Goal: Information Seeking & Learning: Check status

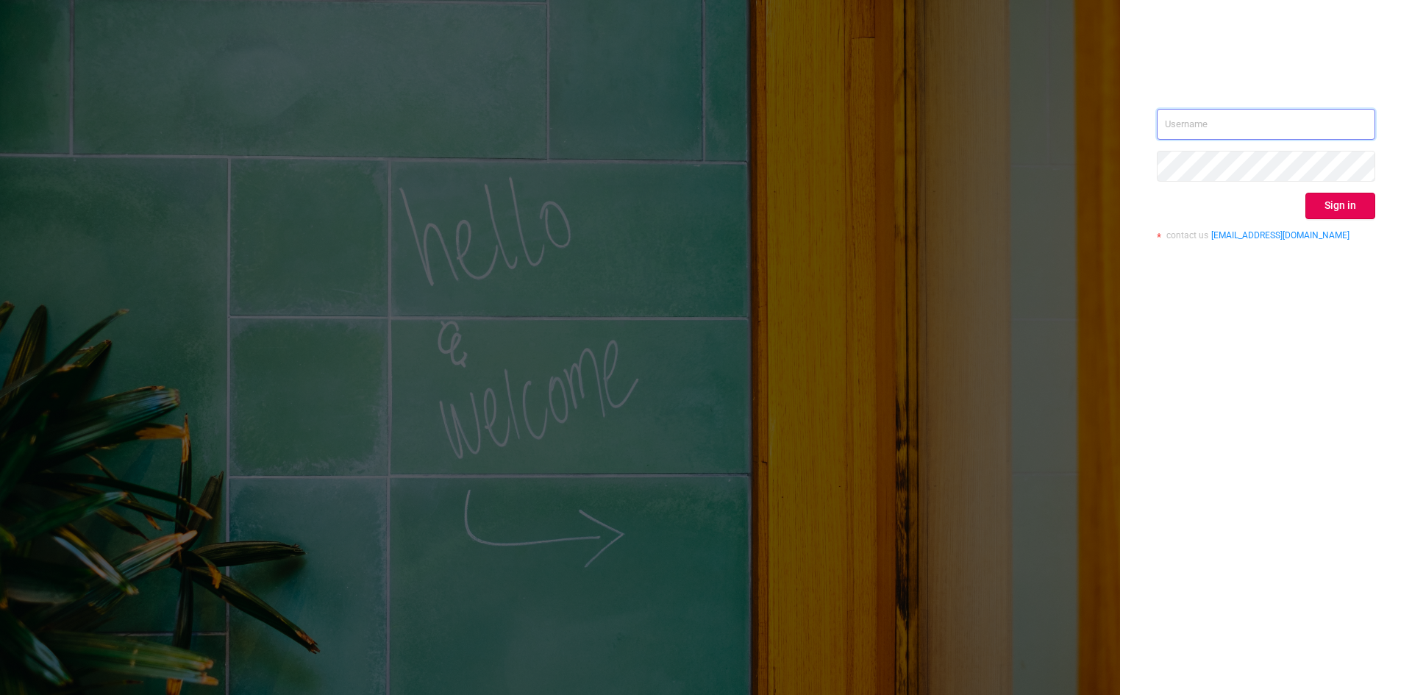
click at [1177, 110] on input "text" at bounding box center [1265, 124] width 218 height 31
type input "[PERSON_NAME][EMAIL_ADDRESS][DOMAIN_NAME]"
click at [1352, 204] on button "Sign in" at bounding box center [1340, 206] width 70 height 26
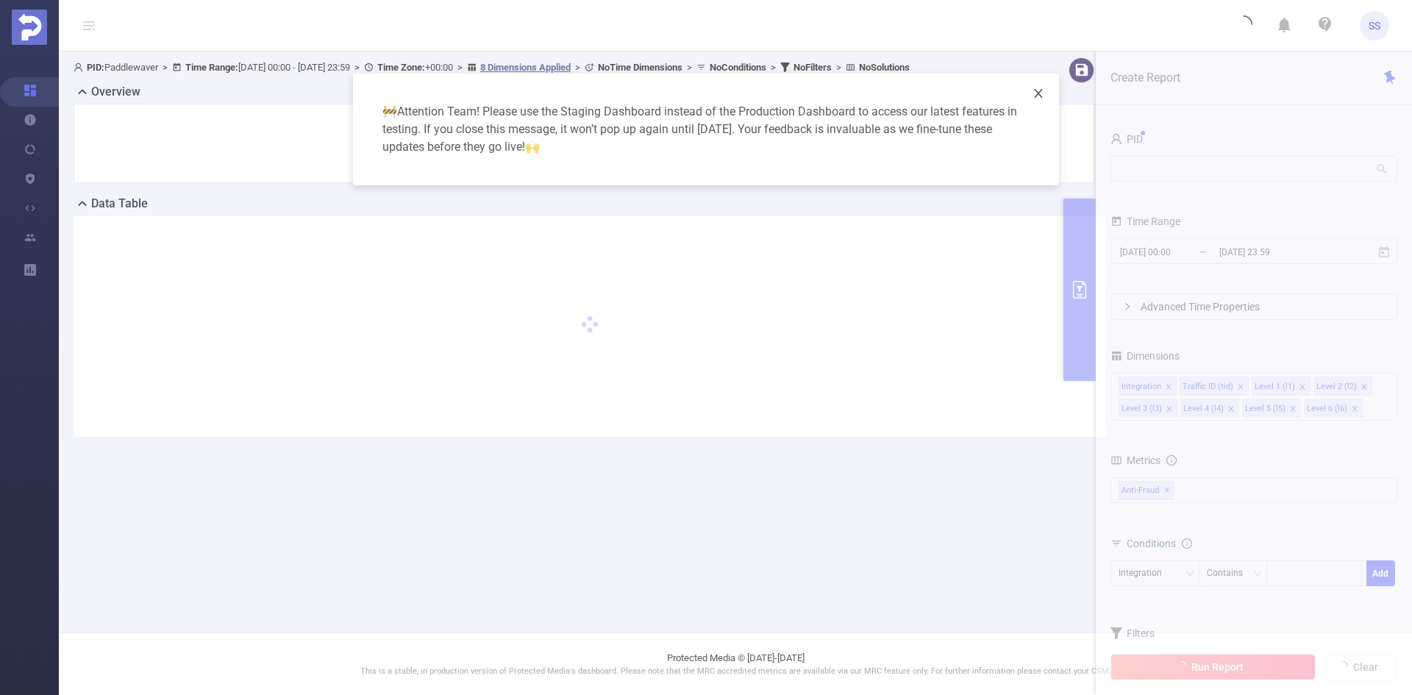
click at [1045, 88] on span "Close" at bounding box center [1037, 94] width 41 height 41
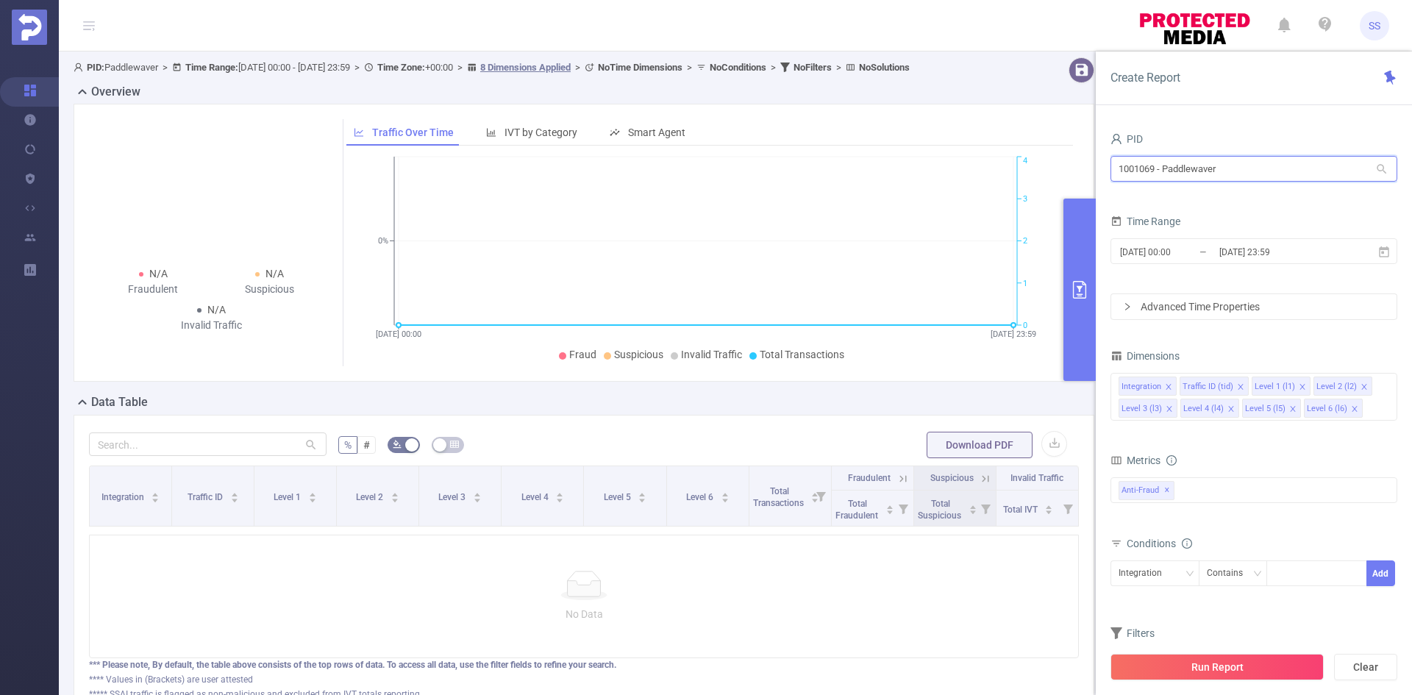
drag, startPoint x: 1243, startPoint y: 169, endPoint x: 921, endPoint y: 186, distance: 322.5
click at [921, 187] on section "PID: Paddlewaver > Time Range: [DATE] 00:00 - [DATE] 23:59 > Time Zone: +00:00 …" at bounding box center [735, 398] width 1353 height 695
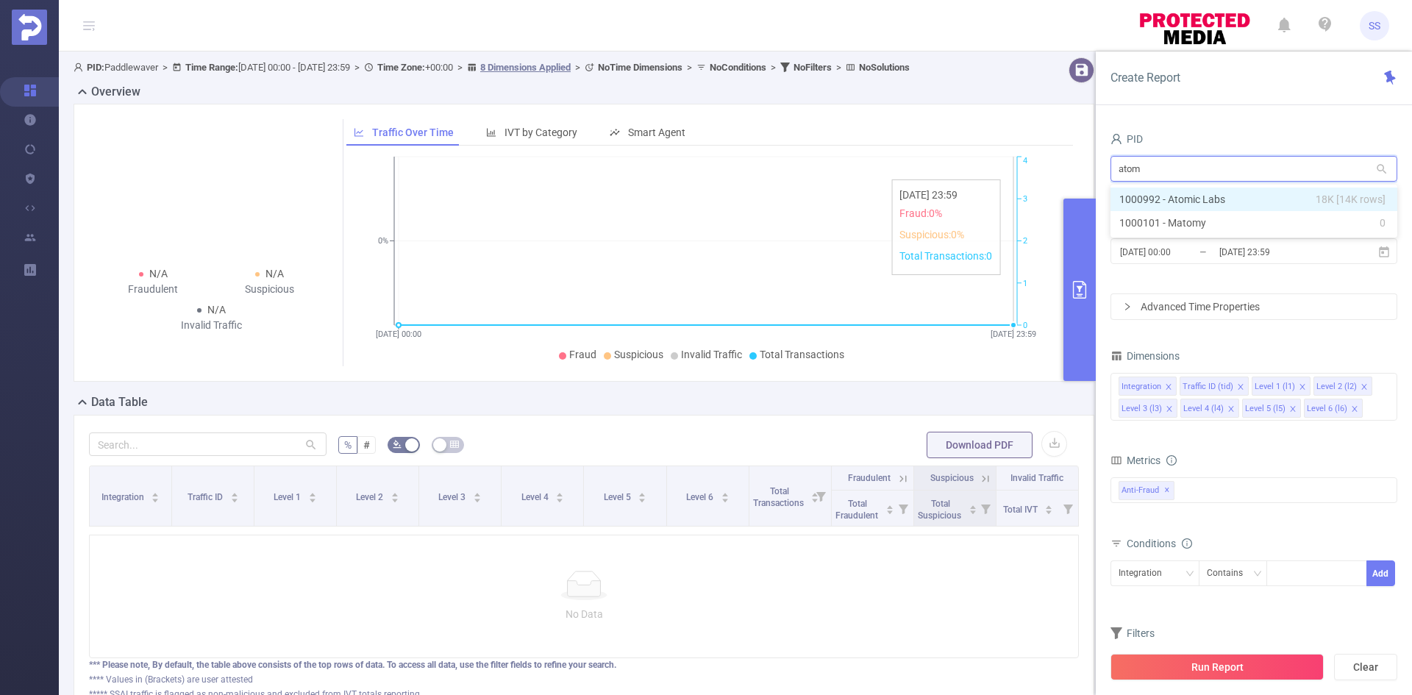
type input "atomi"
drag, startPoint x: 1212, startPoint y: 198, endPoint x: 1215, endPoint y: 213, distance: 15.7
click at [1212, 198] on li "1000992 - Atomic Labs 18K [14K rows]" at bounding box center [1253, 199] width 287 height 24
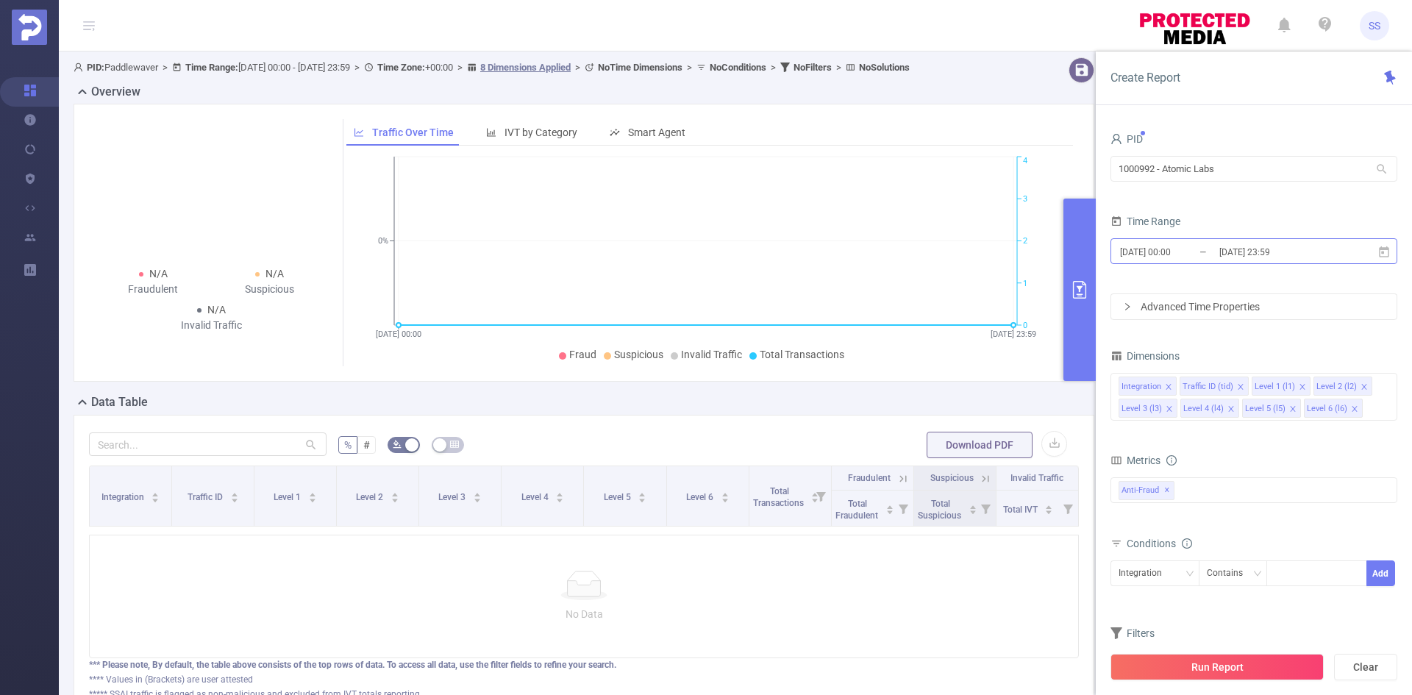
click at [1232, 260] on input "[DATE] 23:59" at bounding box center [1276, 252] width 119 height 20
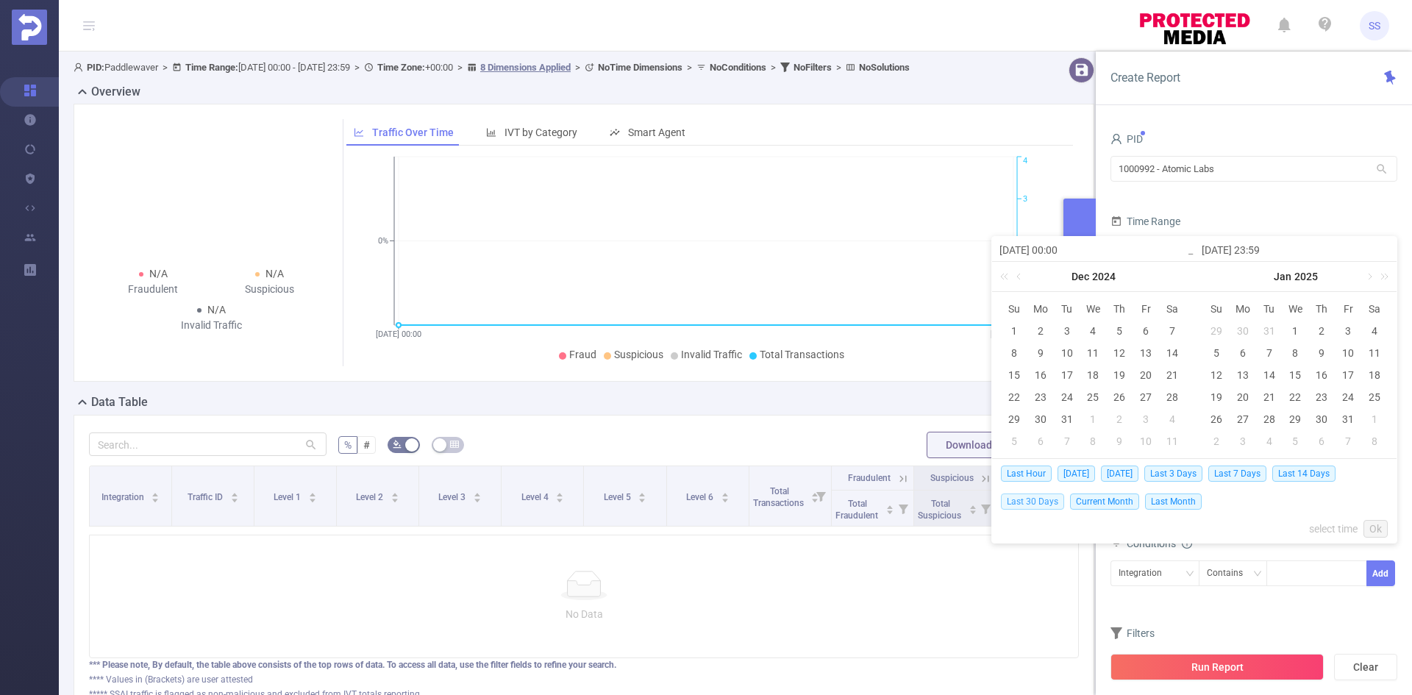
click at [1029, 505] on span "Last 30 Days" at bounding box center [1032, 501] width 63 height 16
type input "[DATE] 00:00"
type input "[DATE] 23:59"
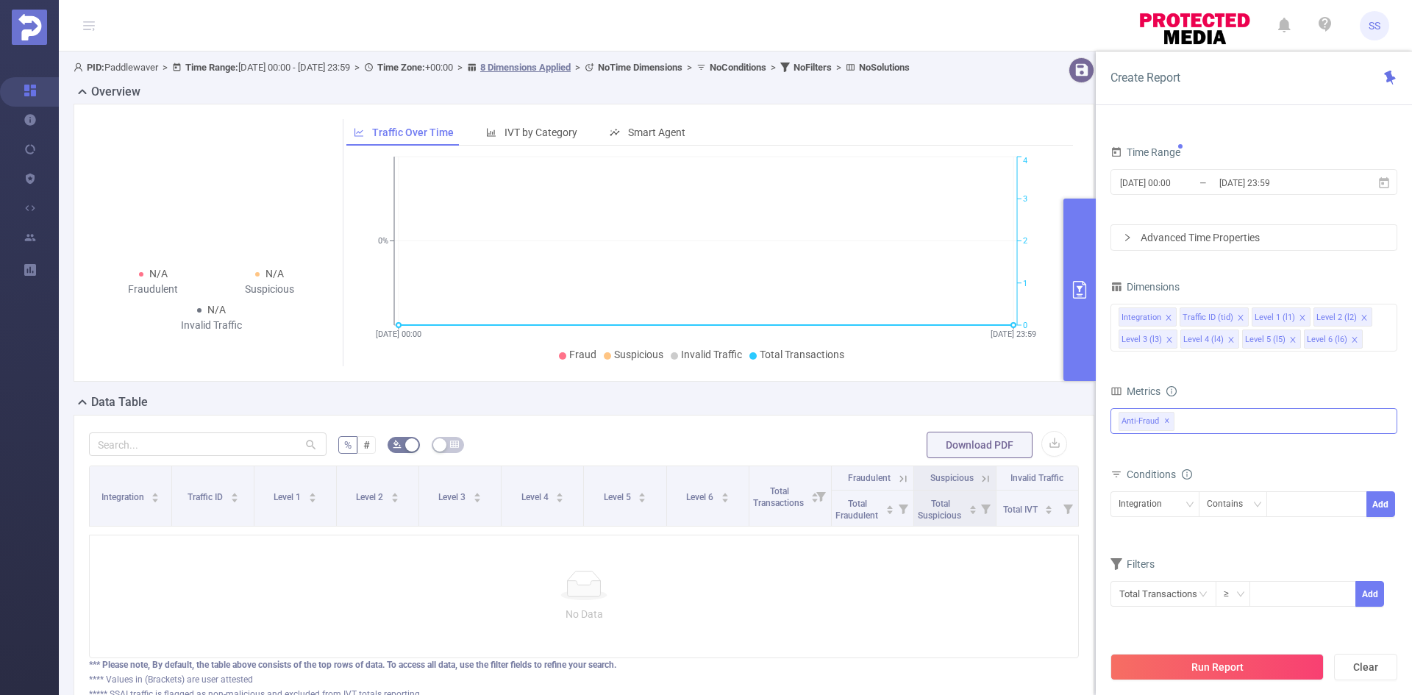
click at [1164, 421] on span "✕" at bounding box center [1167, 421] width 6 height 18
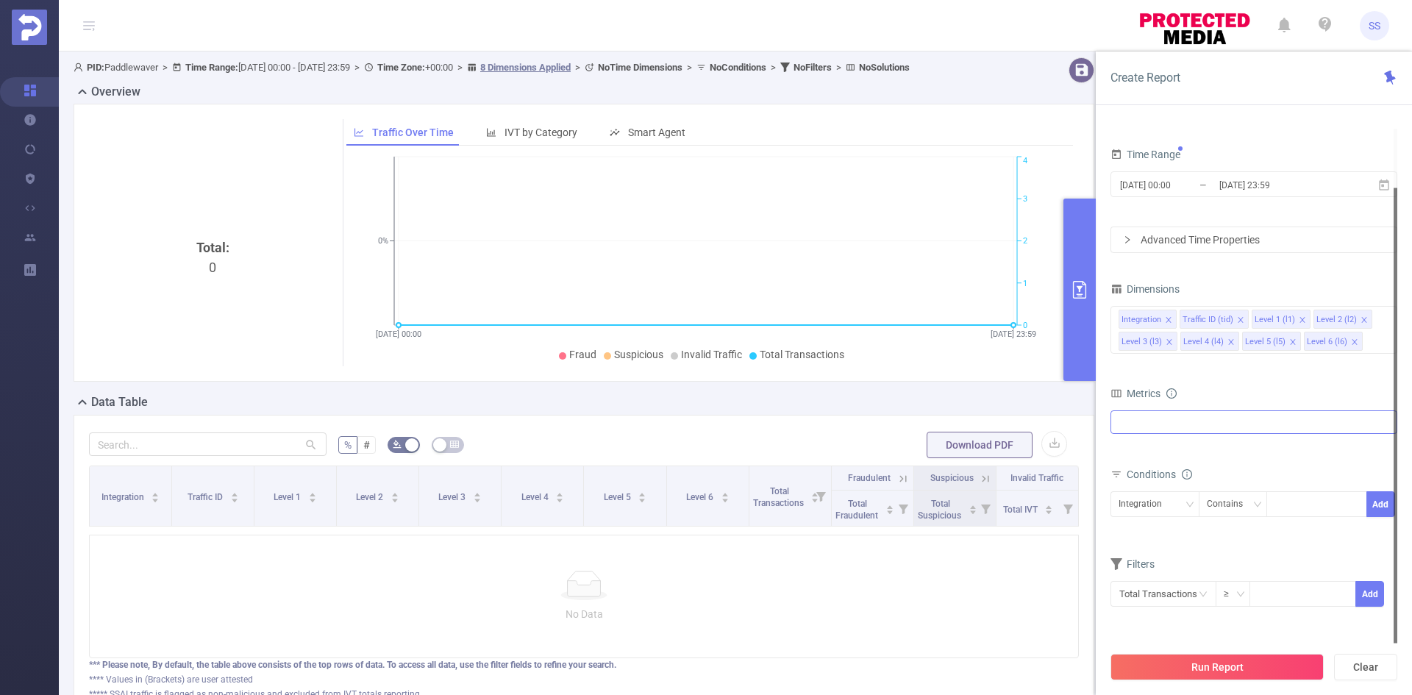
click at [1171, 421] on div at bounding box center [1253, 422] width 287 height 24
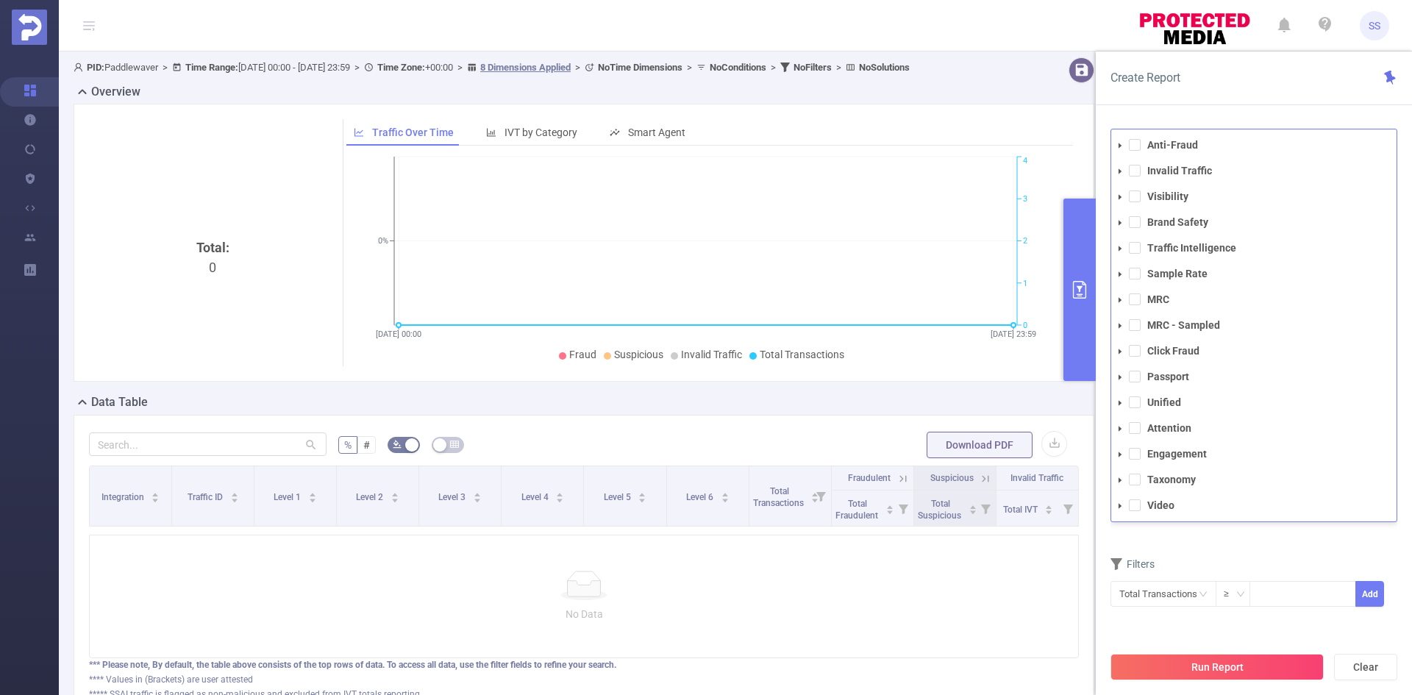
click at [1136, 177] on li "Invalid Traffic" at bounding box center [1253, 171] width 285 height 20
click at [1136, 168] on span at bounding box center [1135, 171] width 12 height 12
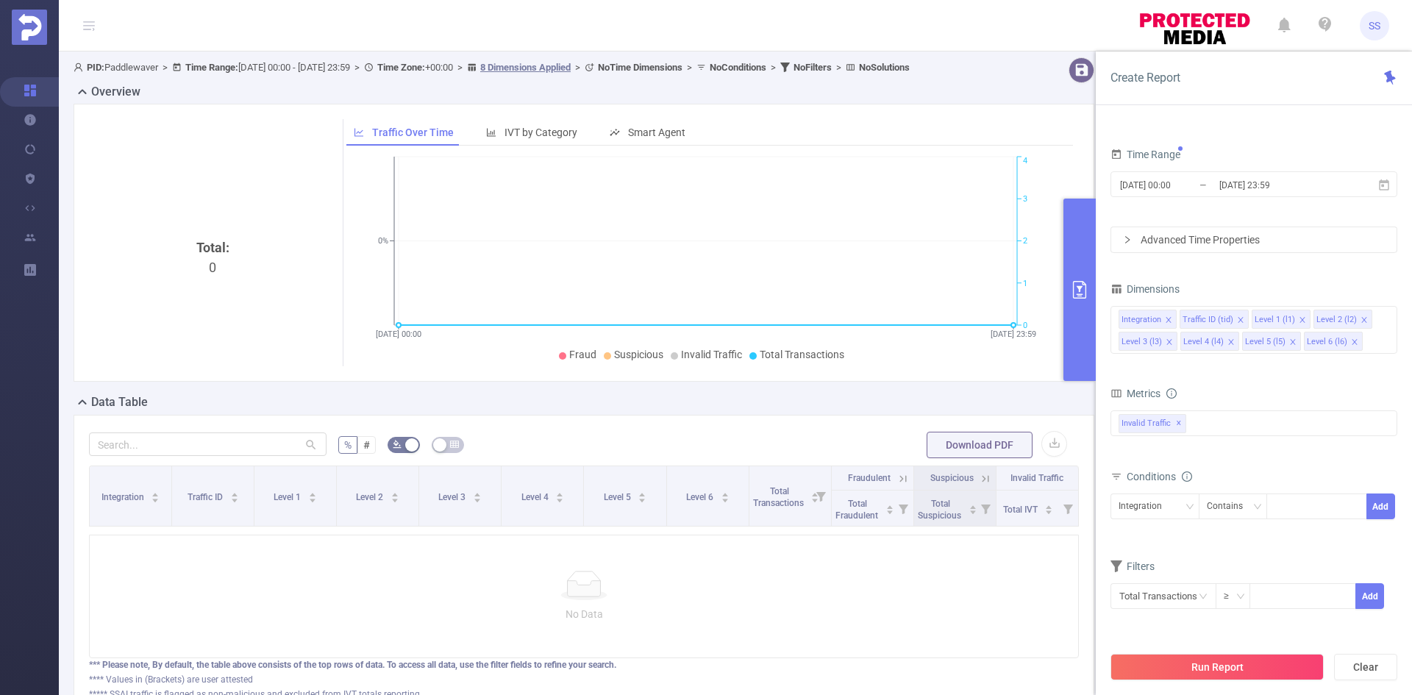
click at [1244, 101] on div "Create Report" at bounding box center [1253, 78] width 316 height 54
click at [1233, 665] on button "Run Report" at bounding box center [1216, 667] width 213 height 26
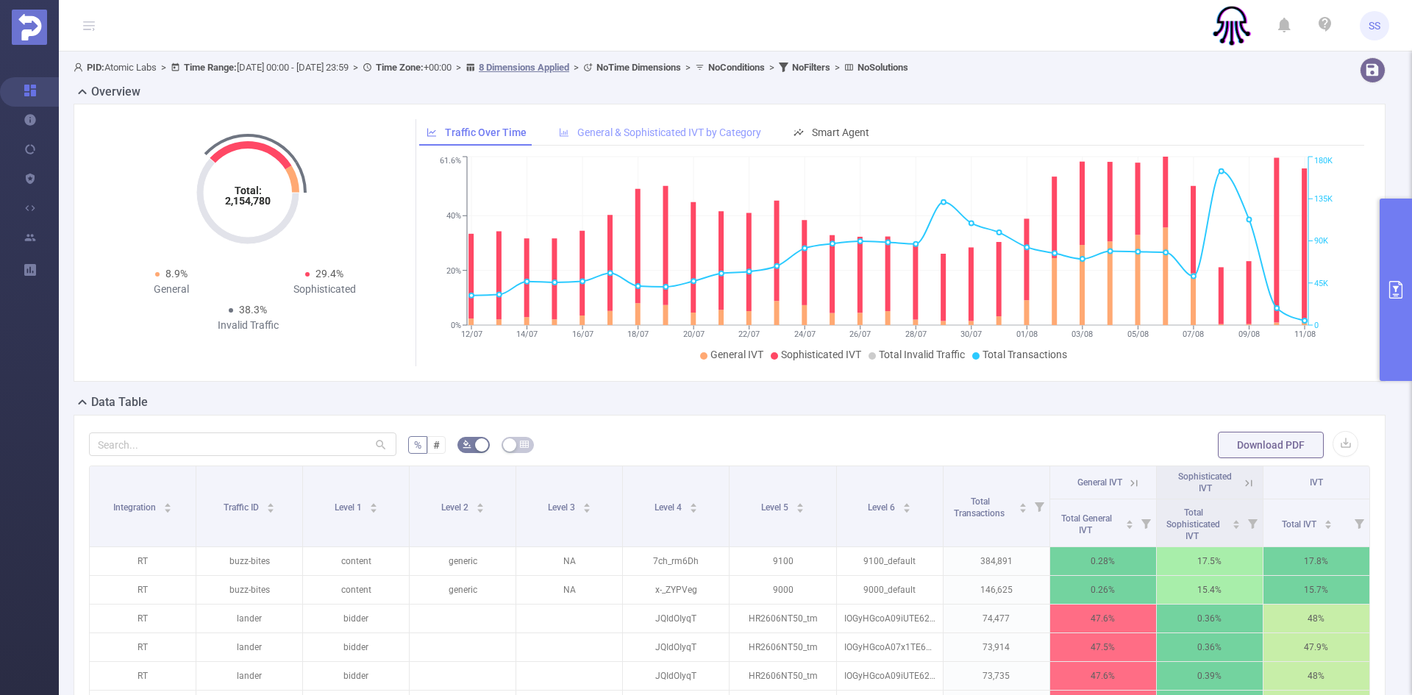
click at [657, 140] on div "General & Sophisticated IVT by Category" at bounding box center [659, 132] width 217 height 27
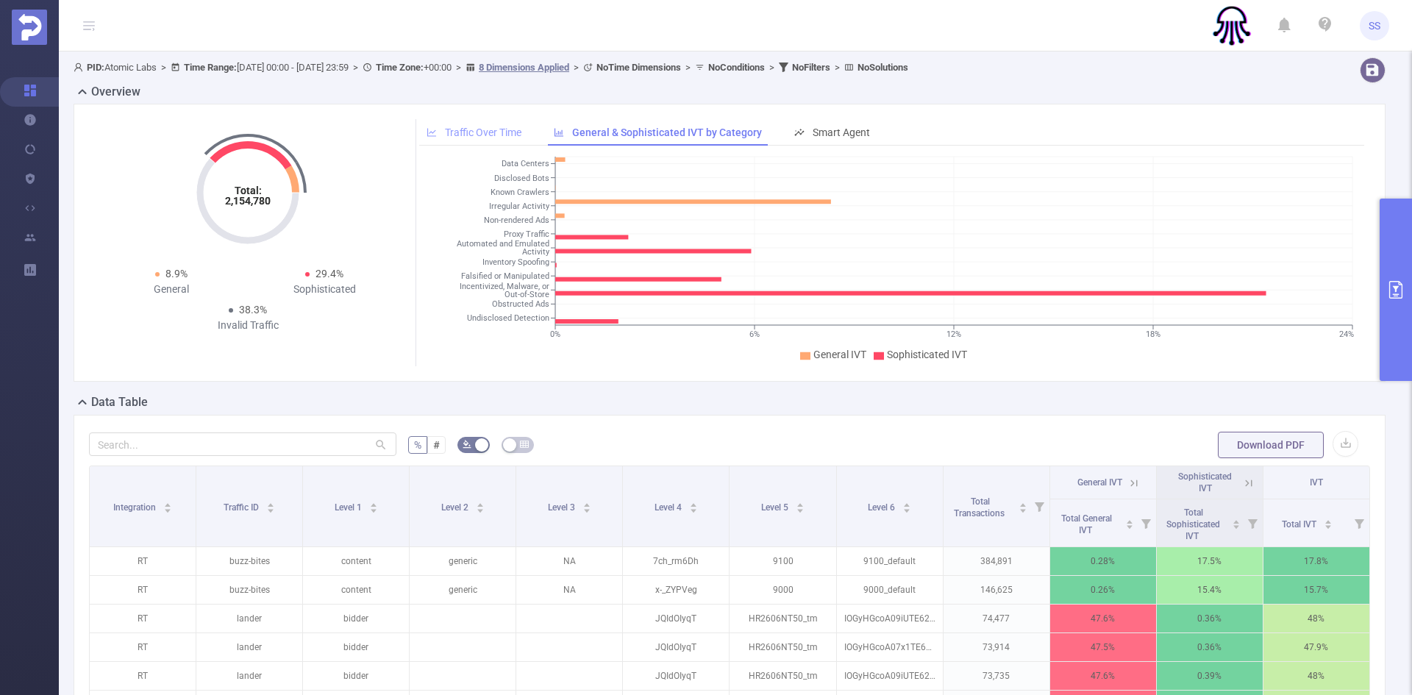
click at [485, 130] on span "Traffic Over Time" at bounding box center [483, 132] width 76 height 12
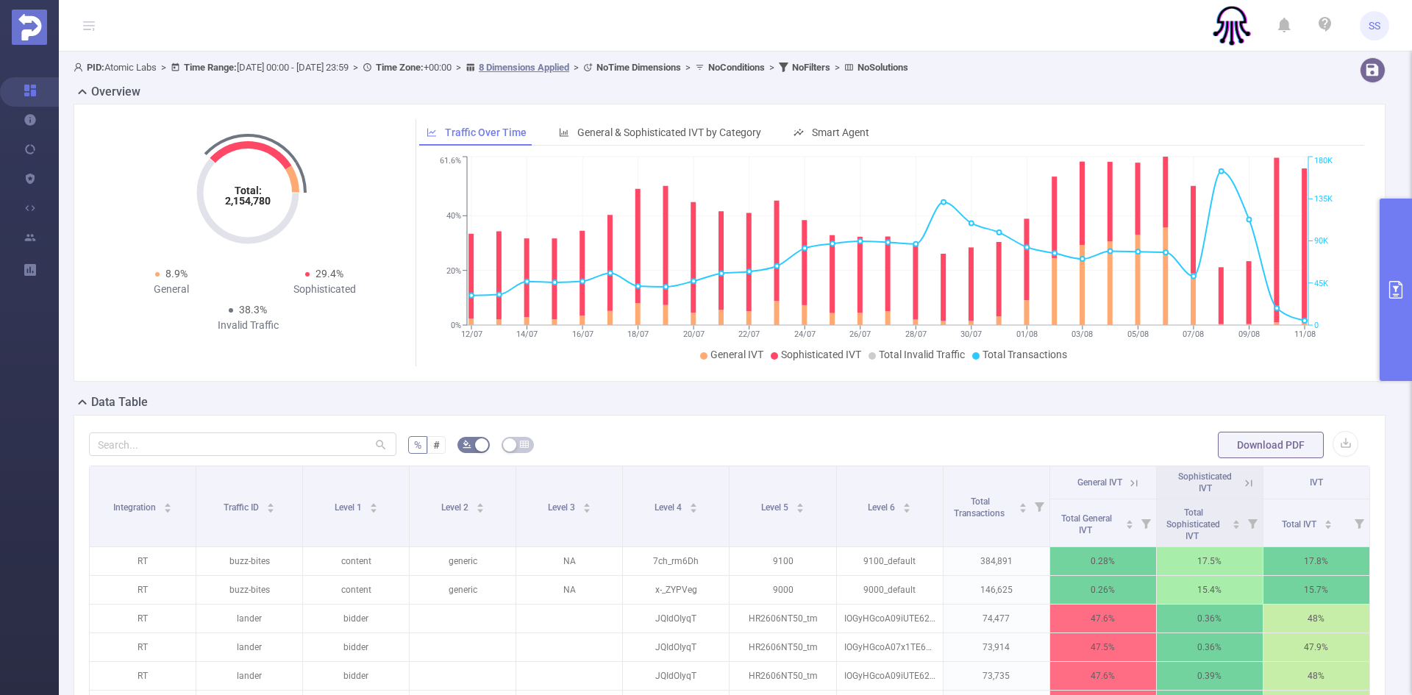
scroll to position [221, 0]
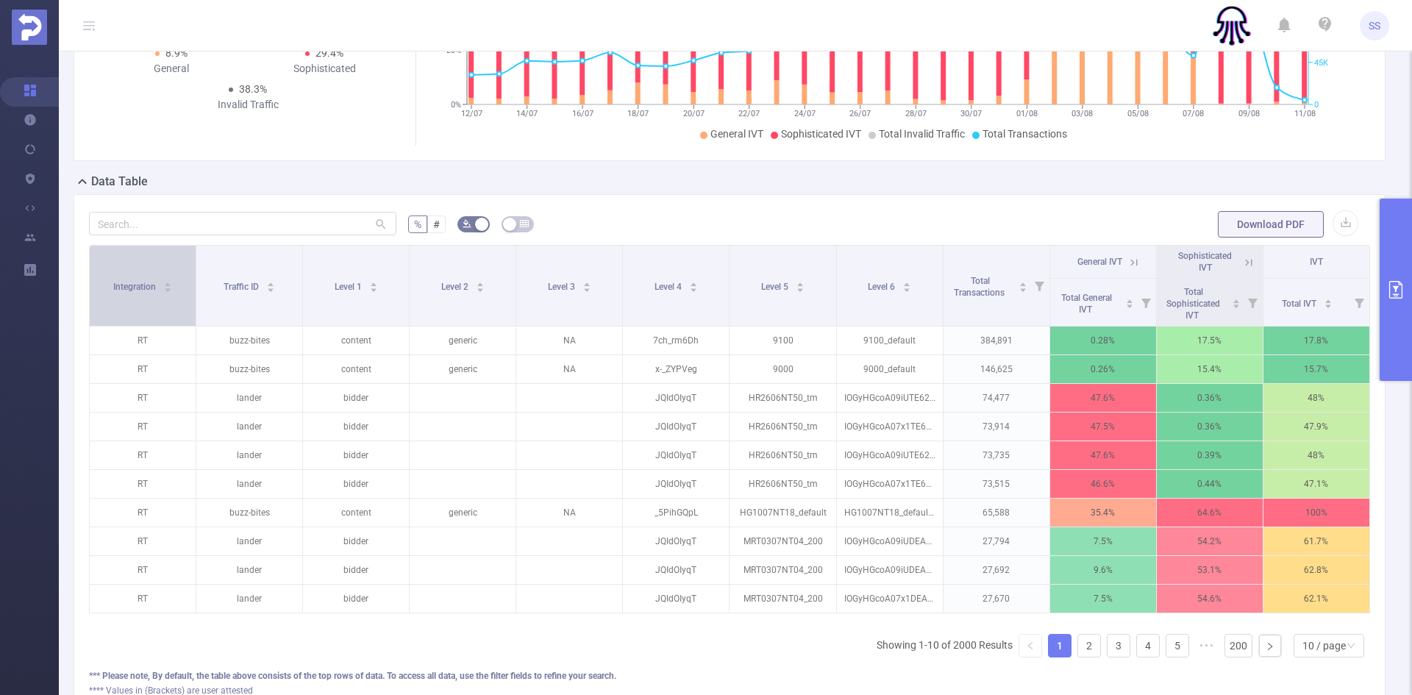
click at [126, 293] on div "Integration" at bounding box center [142, 285] width 59 height 15
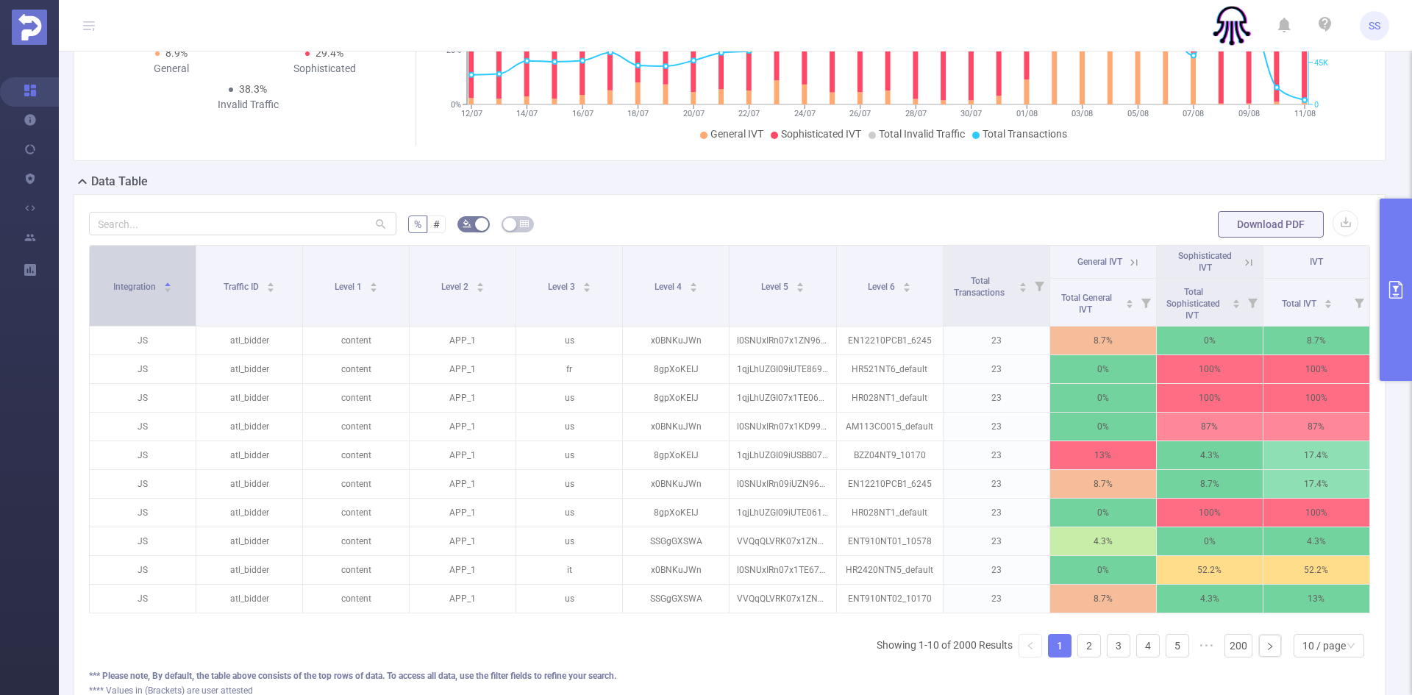
click at [131, 293] on div "Integration" at bounding box center [142, 285] width 59 height 15
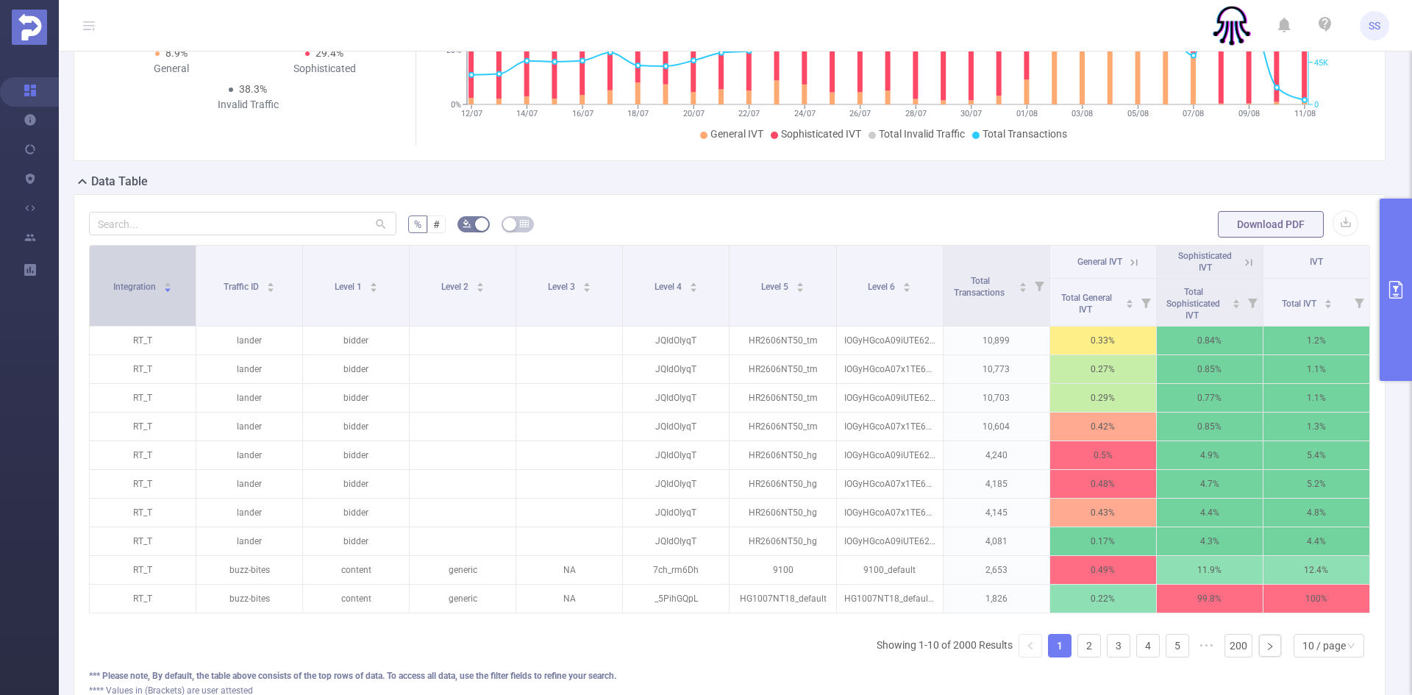
click at [132, 293] on div "Integration" at bounding box center [142, 285] width 59 height 15
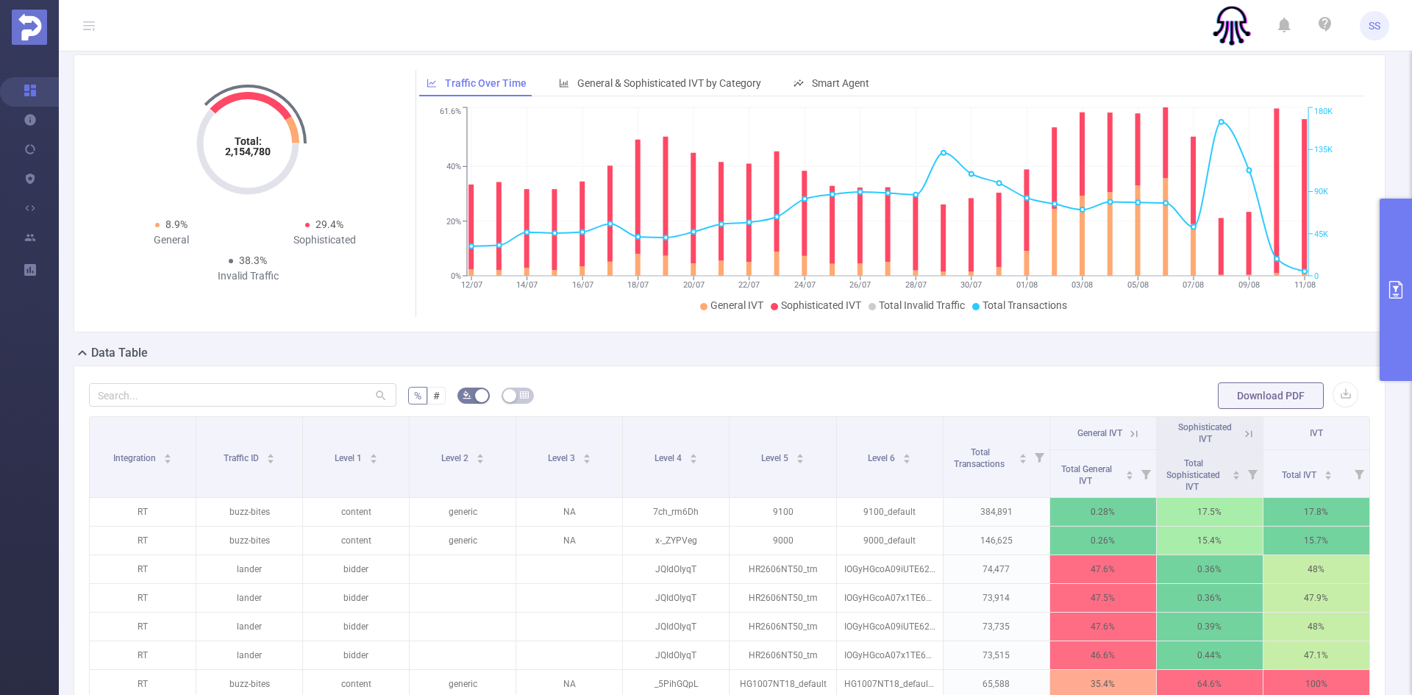
scroll to position [49, 0]
click at [1381, 295] on button "primary" at bounding box center [1395, 289] width 32 height 182
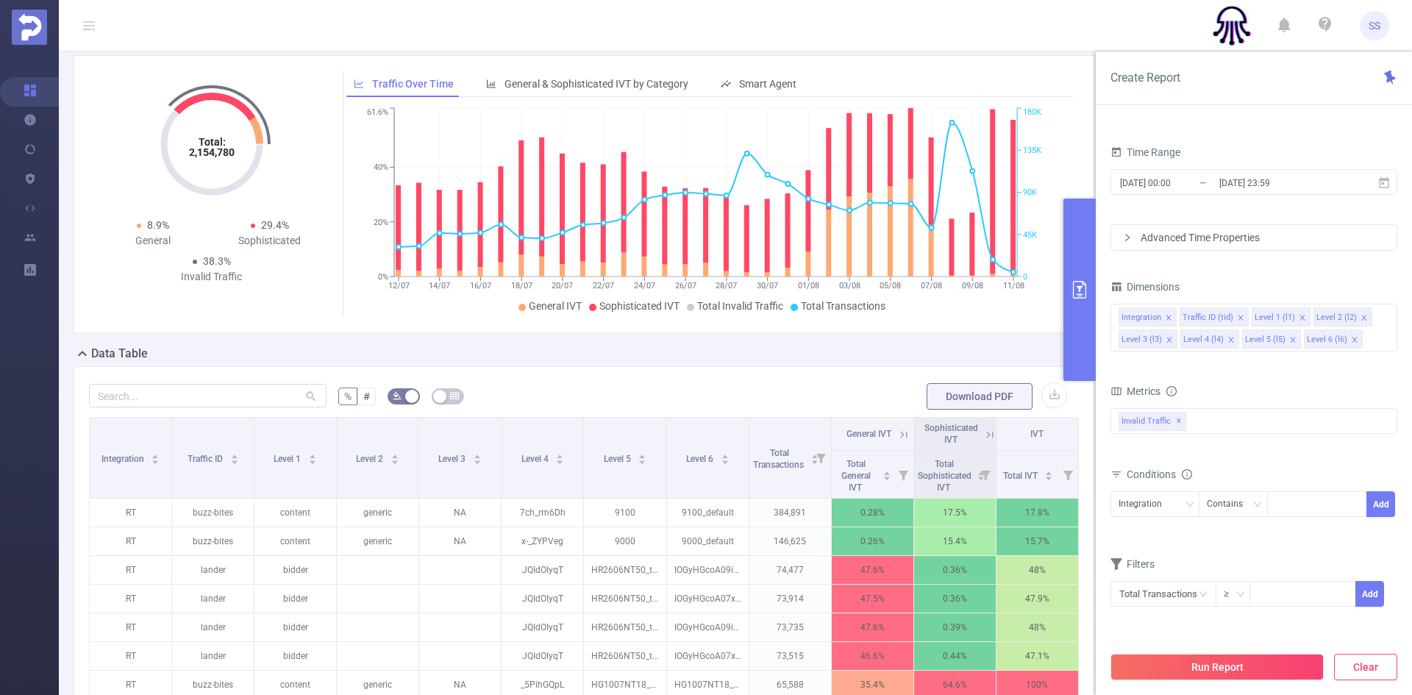
click at [1356, 666] on button "Clear" at bounding box center [1365, 667] width 63 height 26
type input "[DATE] 06:00"
type input "[DATE] 06:59"
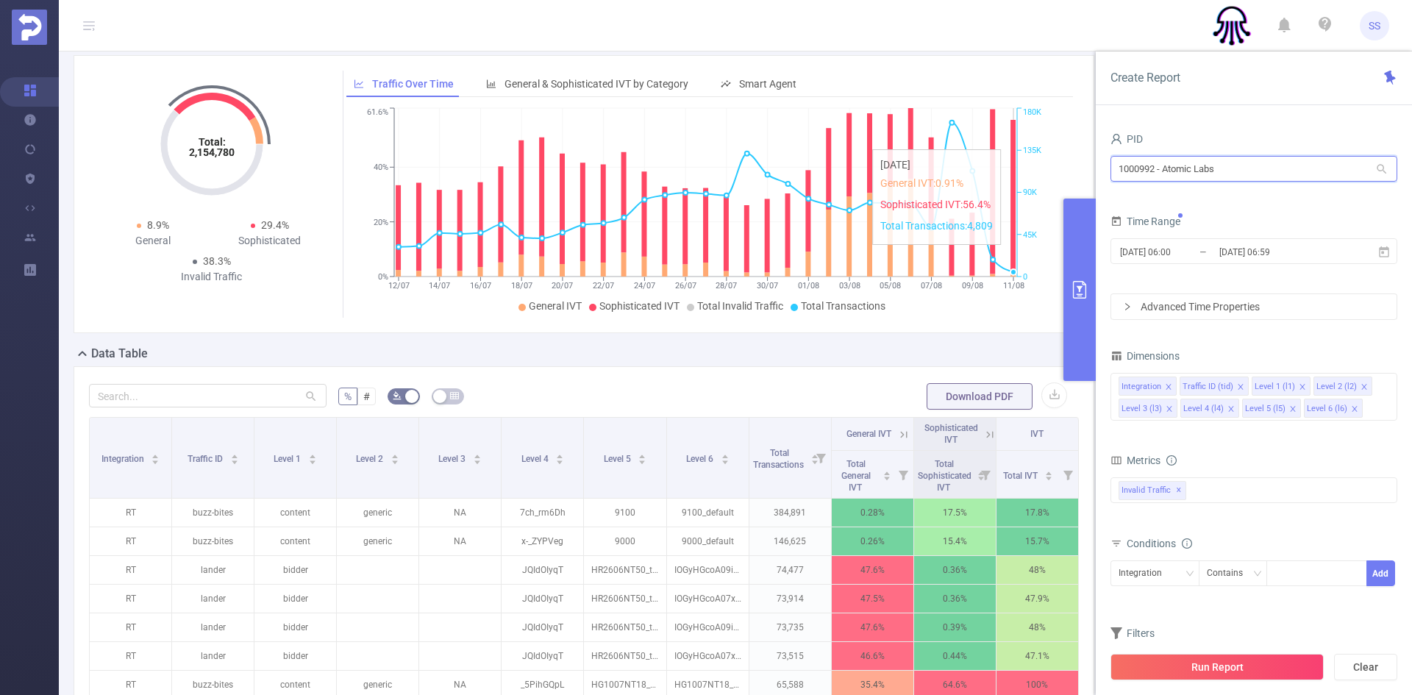
drag, startPoint x: 1299, startPoint y: 157, endPoint x: 976, endPoint y: 154, distance: 323.5
click at [976, 154] on section "PID: Atomic Labs > Time Range: [DATE] 00:00 - [DATE] 23:59 > Time Zone: +00:00 …" at bounding box center [735, 459] width 1353 height 912
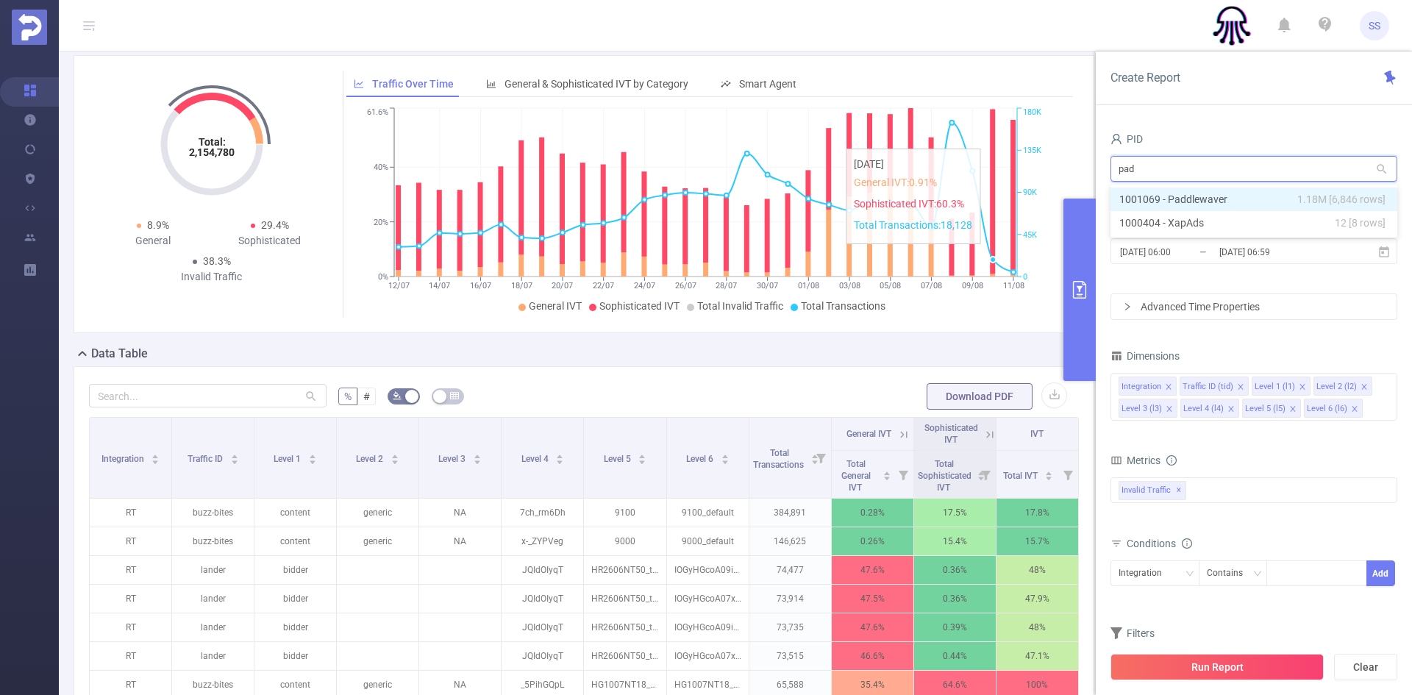
type input "padd"
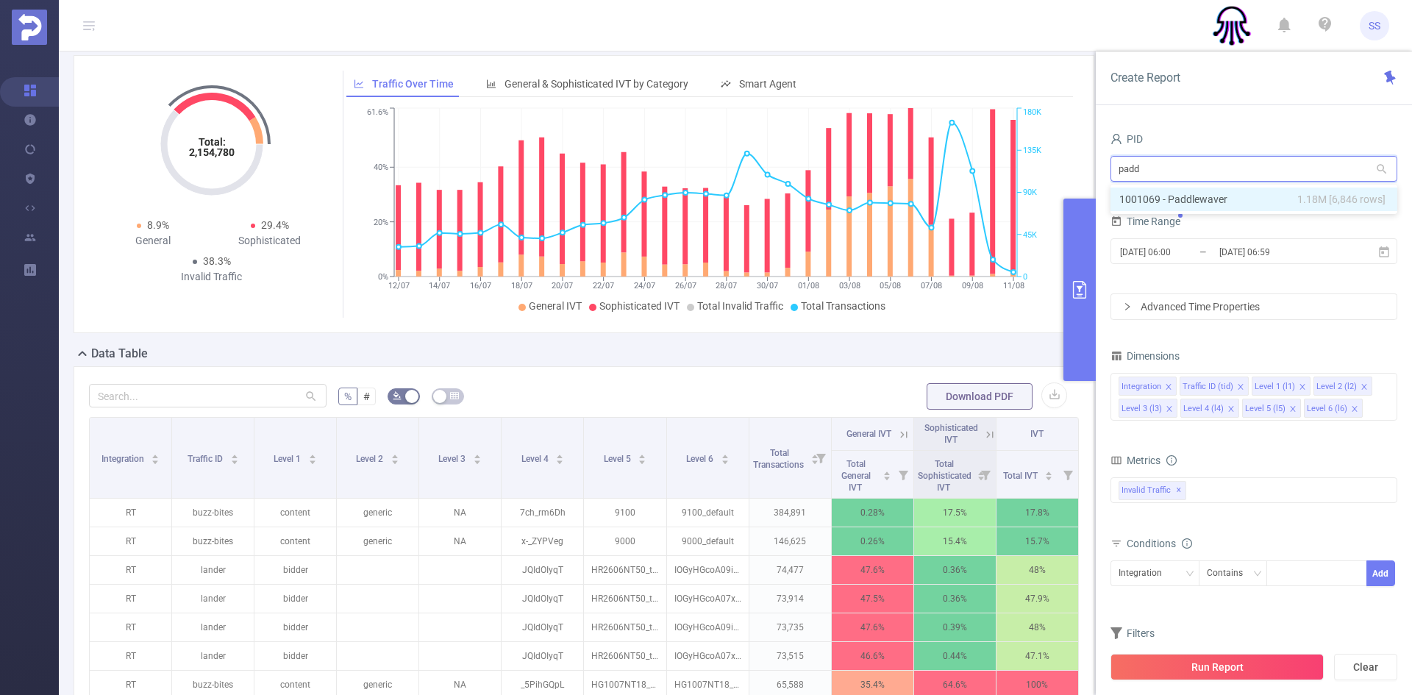
click at [1318, 203] on span "1.18M [6,846 rows]" at bounding box center [1341, 199] width 88 height 16
click at [1206, 673] on button "Run Report" at bounding box center [1216, 667] width 213 height 26
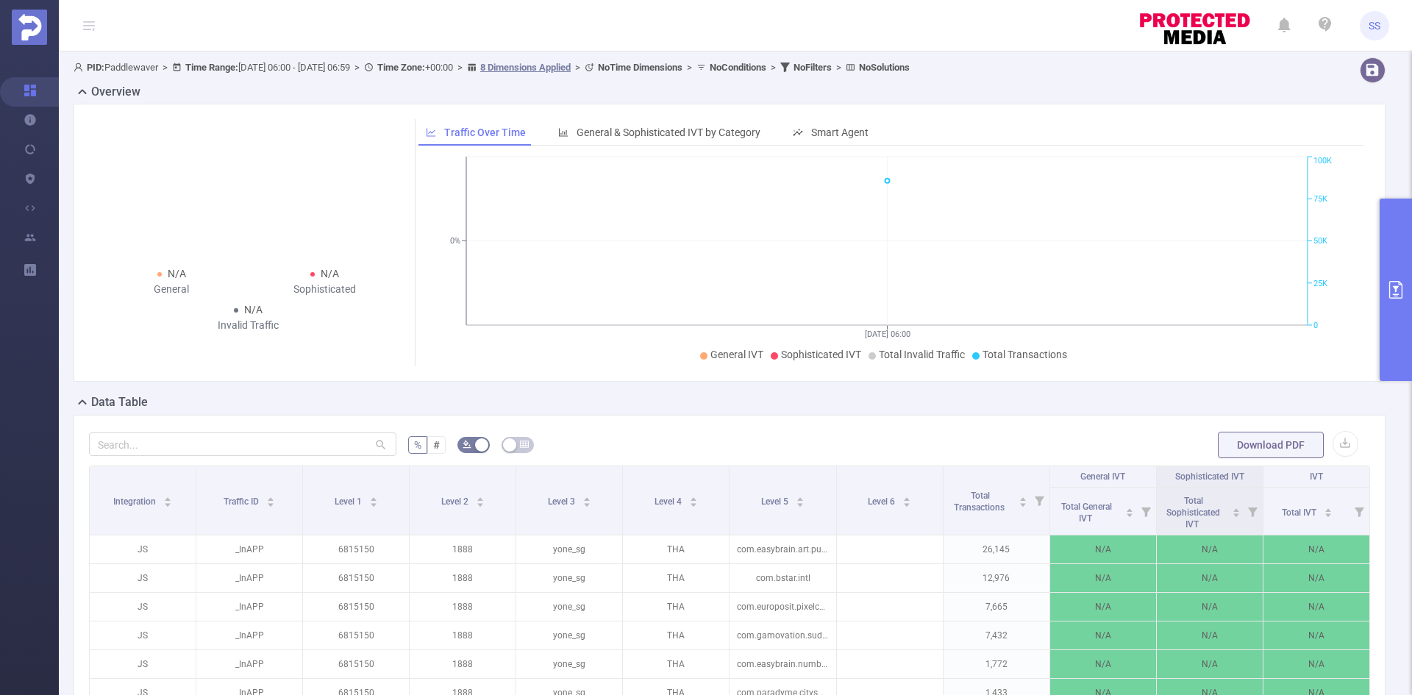
click at [1396, 237] on button "primary" at bounding box center [1395, 289] width 32 height 182
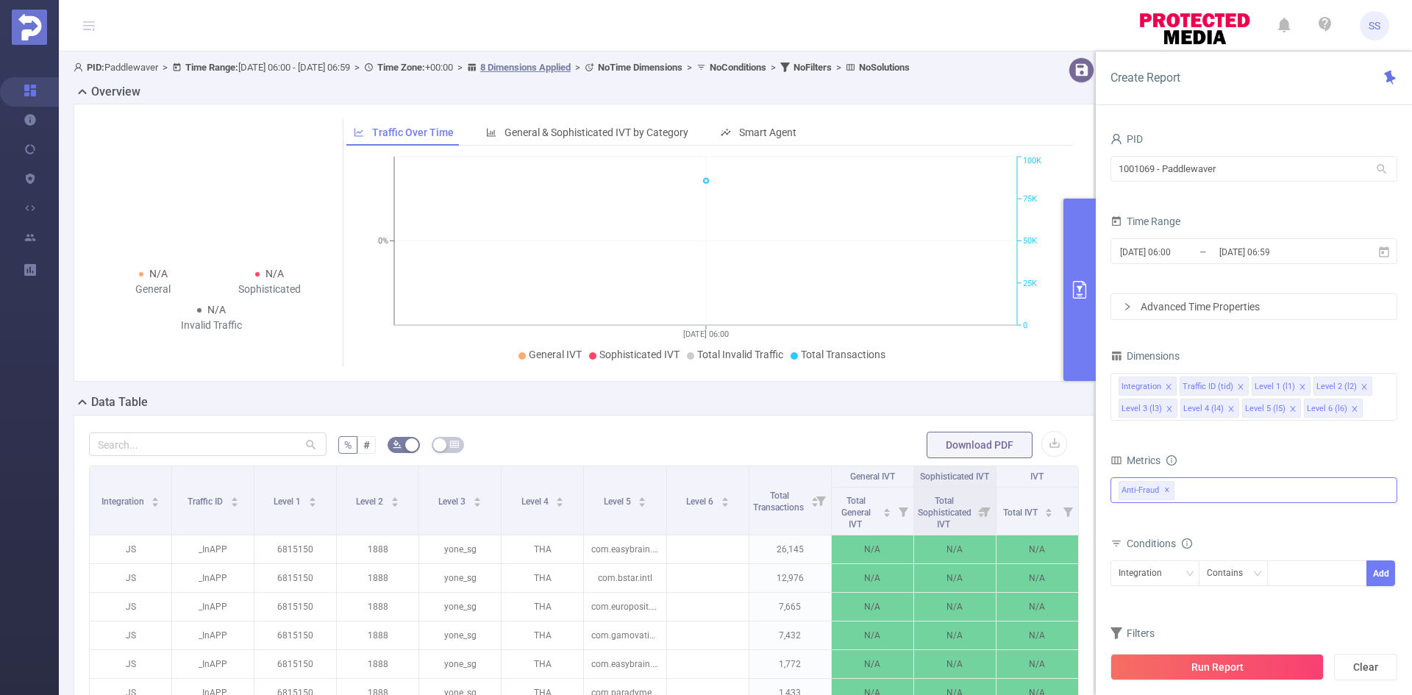
click at [1162, 490] on span "Anti-Fraud ✕" at bounding box center [1146, 490] width 56 height 19
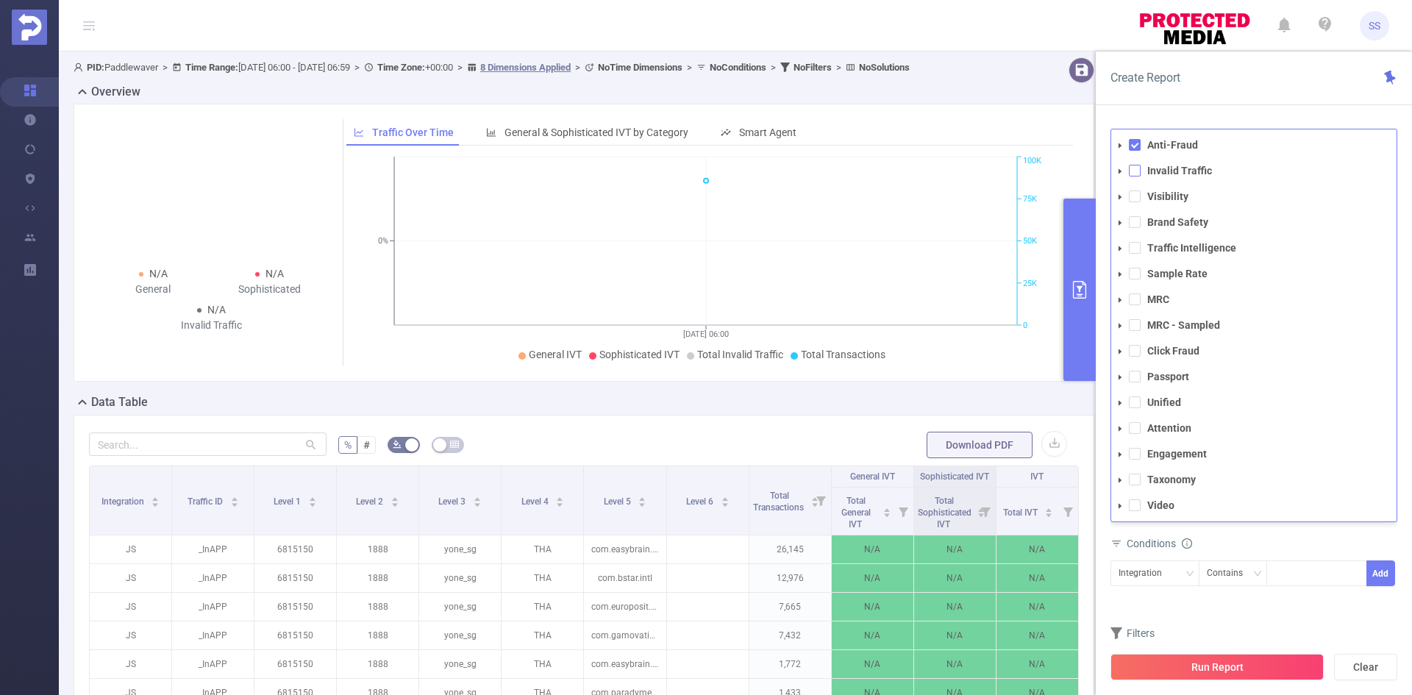
click at [1138, 171] on li "Invalid Traffic" at bounding box center [1253, 171] width 285 height 20
click at [1135, 171] on span at bounding box center [1135, 171] width 12 height 12
click at [1131, 143] on span at bounding box center [1135, 145] width 12 height 12
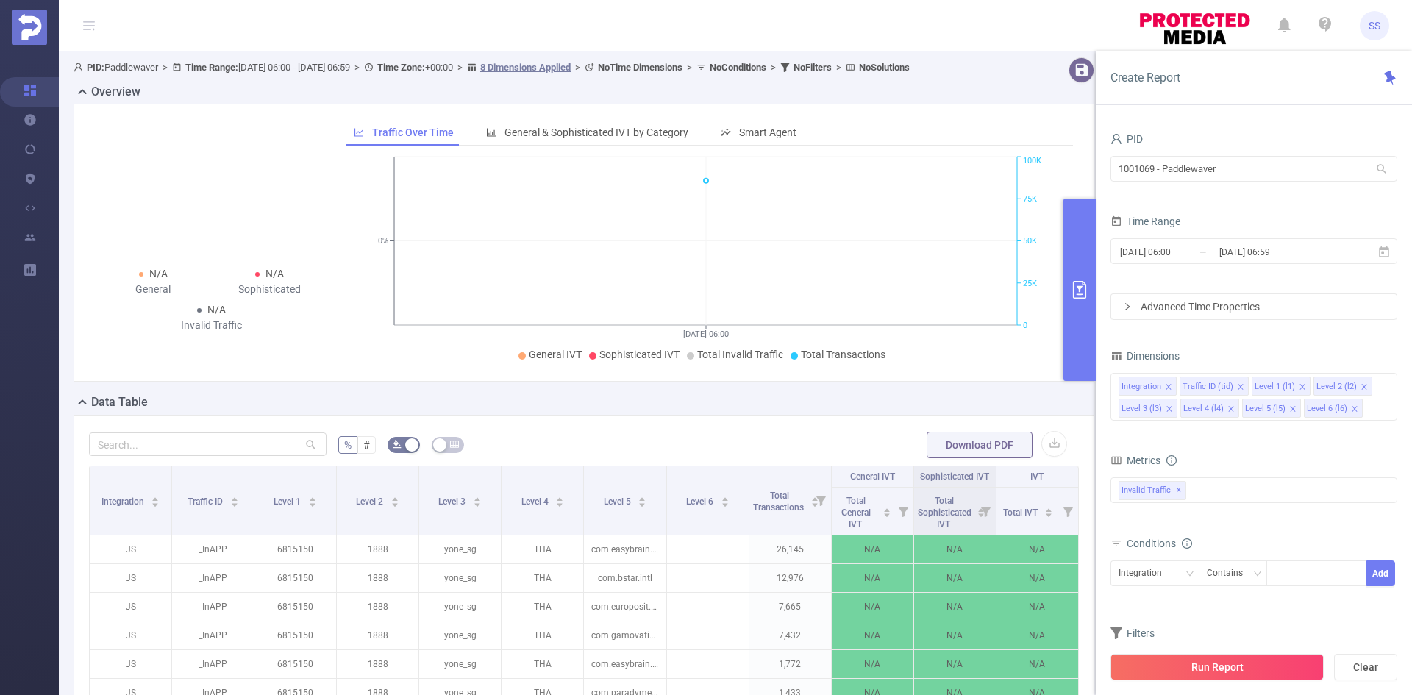
click at [1142, 99] on div "Create Report" at bounding box center [1253, 78] width 316 height 54
click at [1253, 665] on button "Run Report" at bounding box center [1216, 667] width 213 height 26
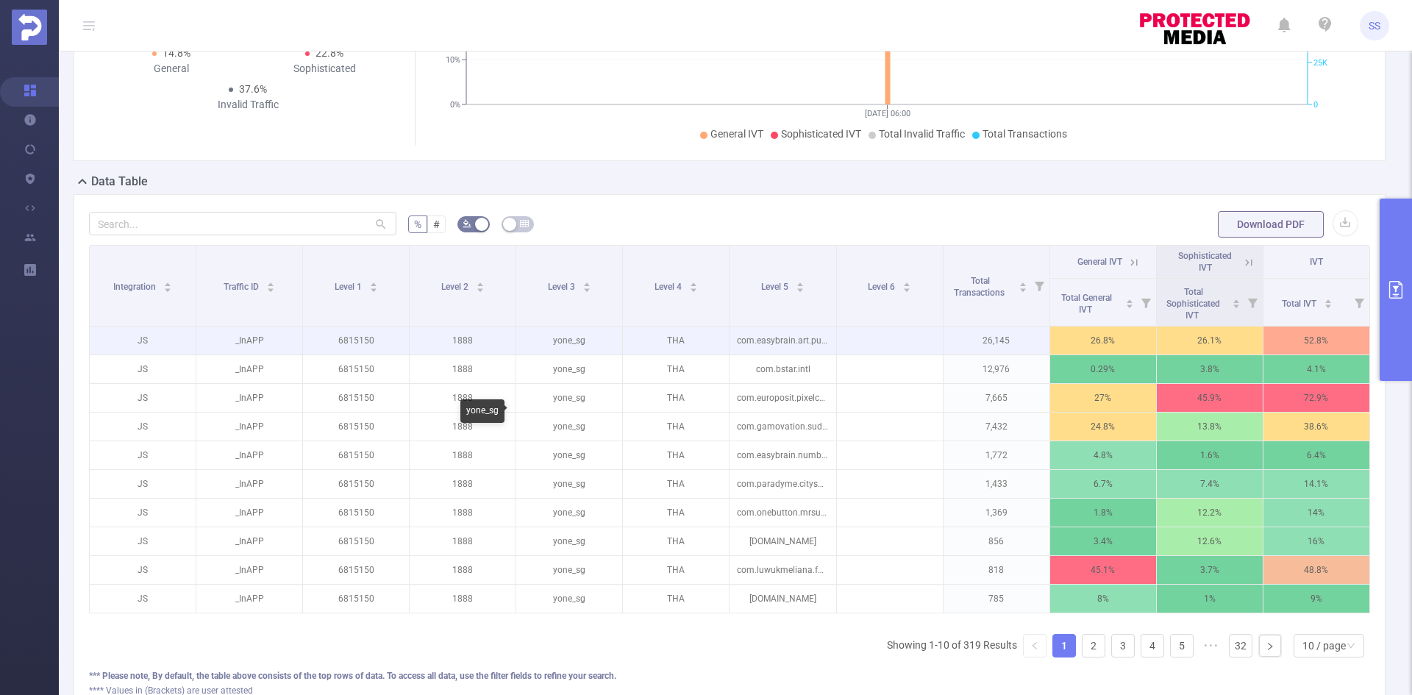
scroll to position [294, 0]
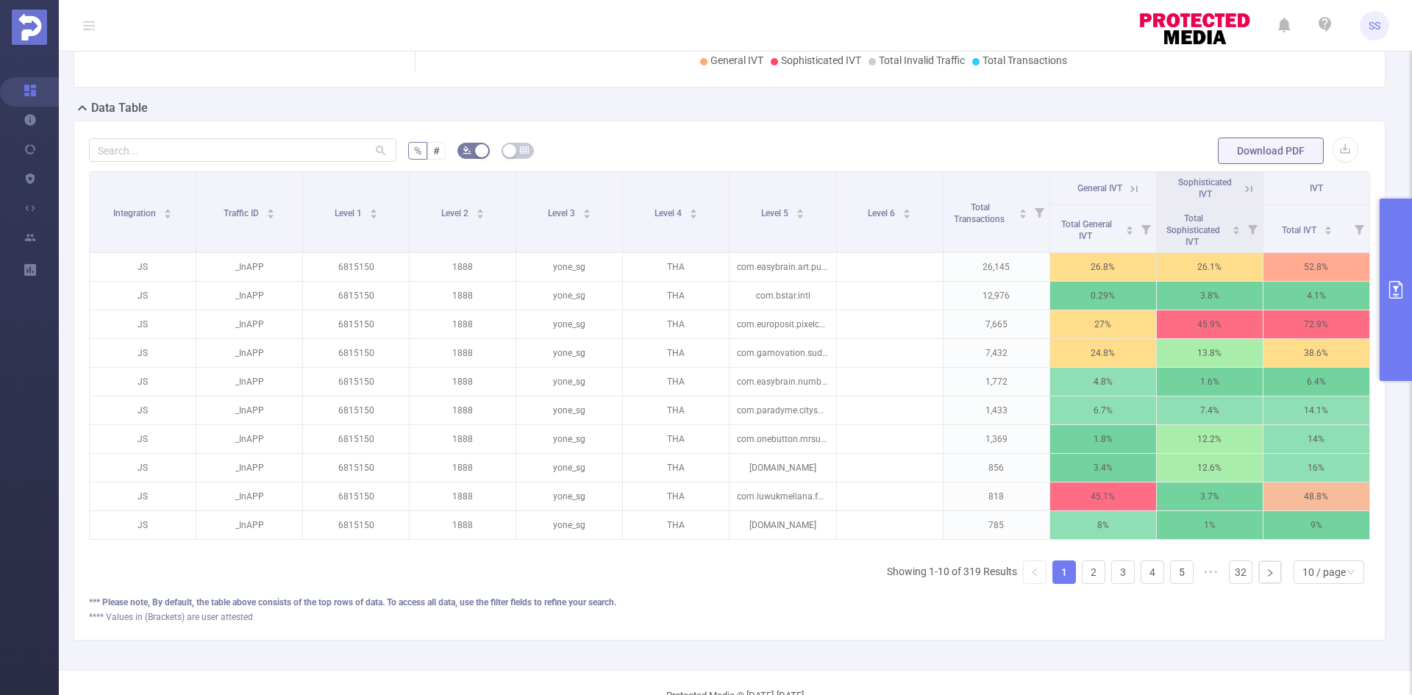
click at [1242, 190] on icon at bounding box center [1248, 188] width 13 height 13
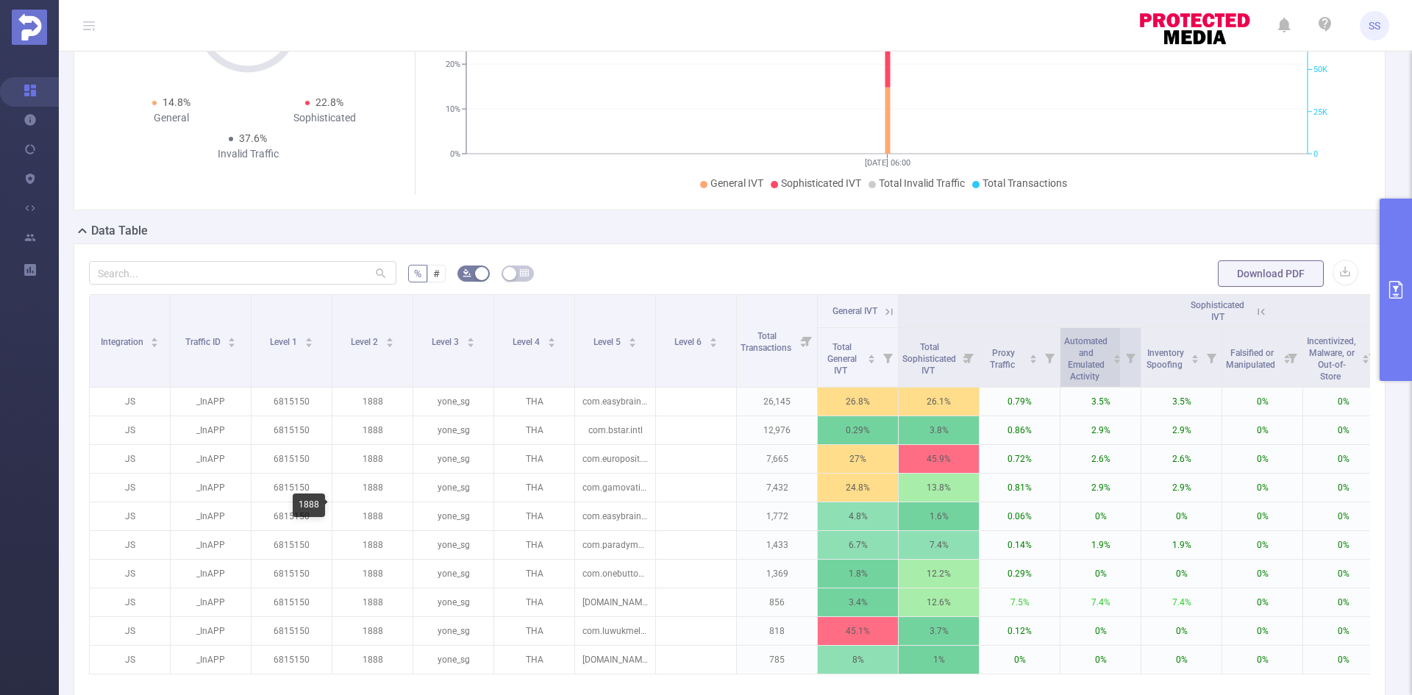
scroll to position [147, 0]
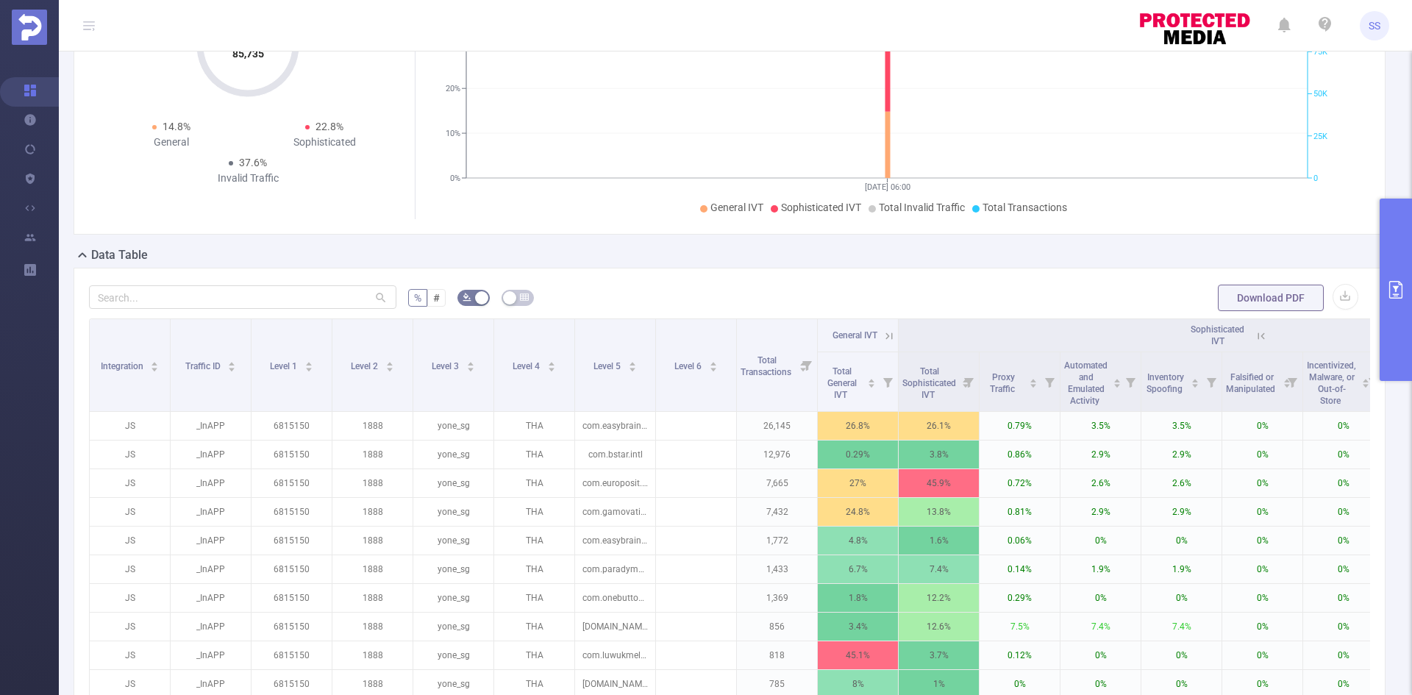
click at [1259, 337] on icon at bounding box center [1260, 335] width 13 height 13
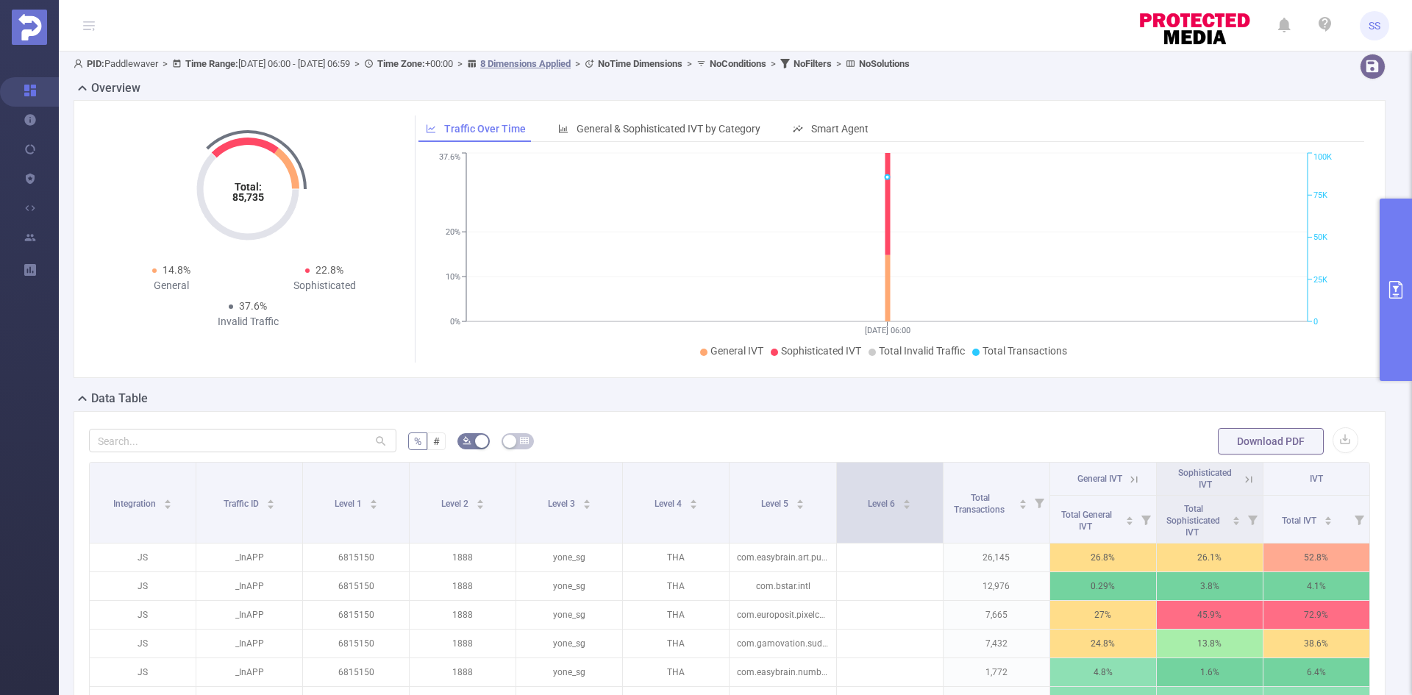
scroll to position [0, 0]
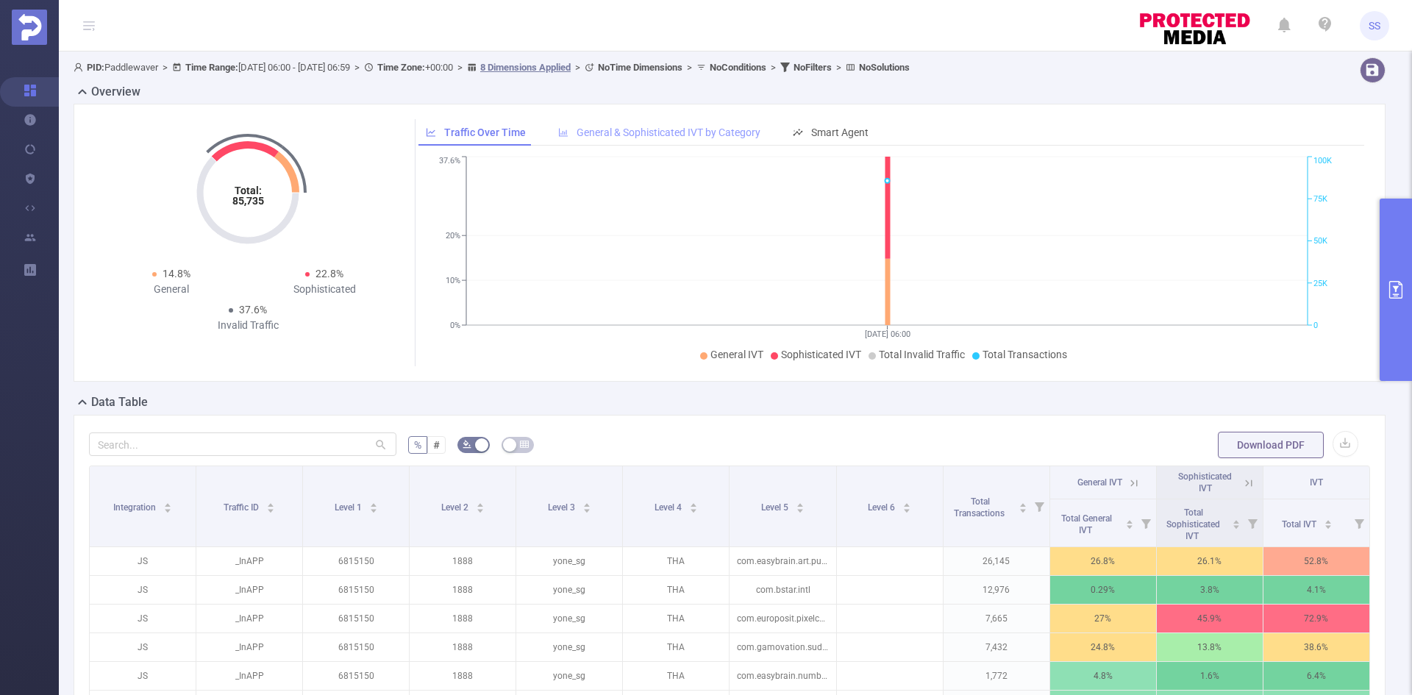
click at [634, 126] on div "General & Sophisticated IVT by Category" at bounding box center [659, 132] width 217 height 27
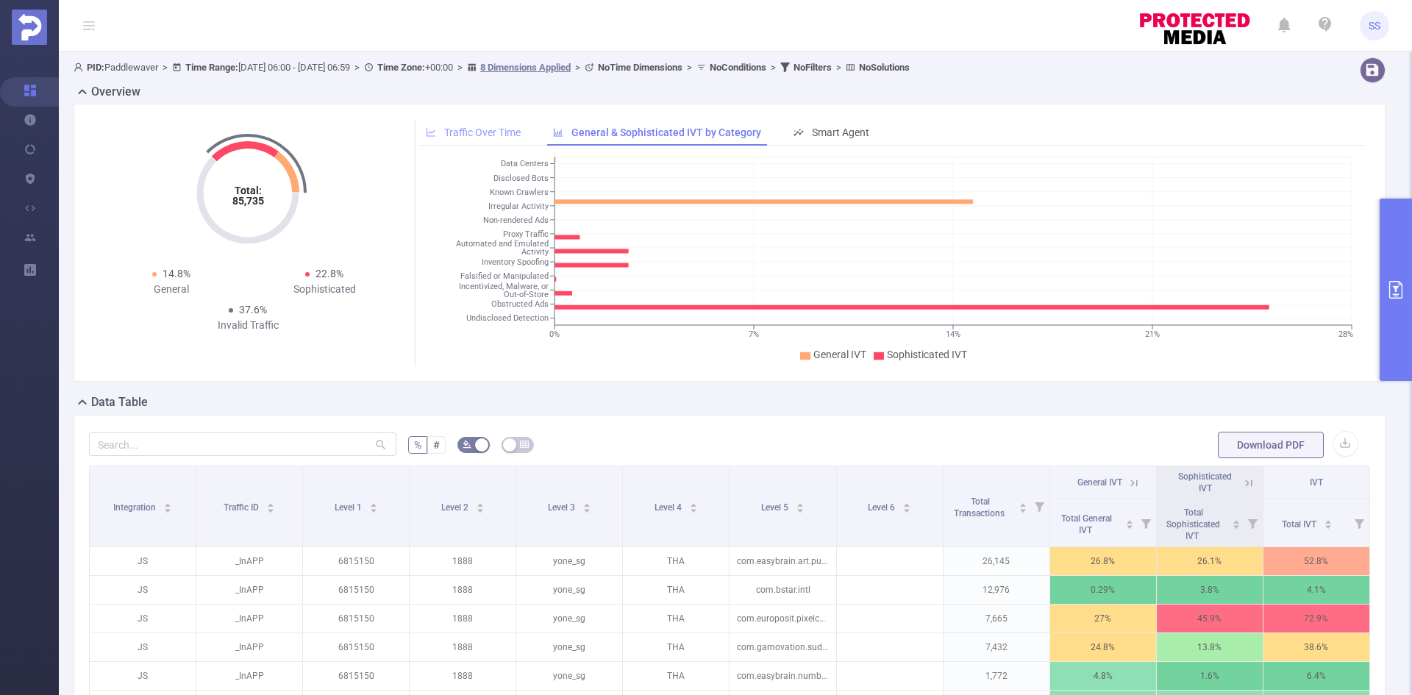
click at [471, 137] on span "Traffic Over Time" at bounding box center [482, 132] width 76 height 12
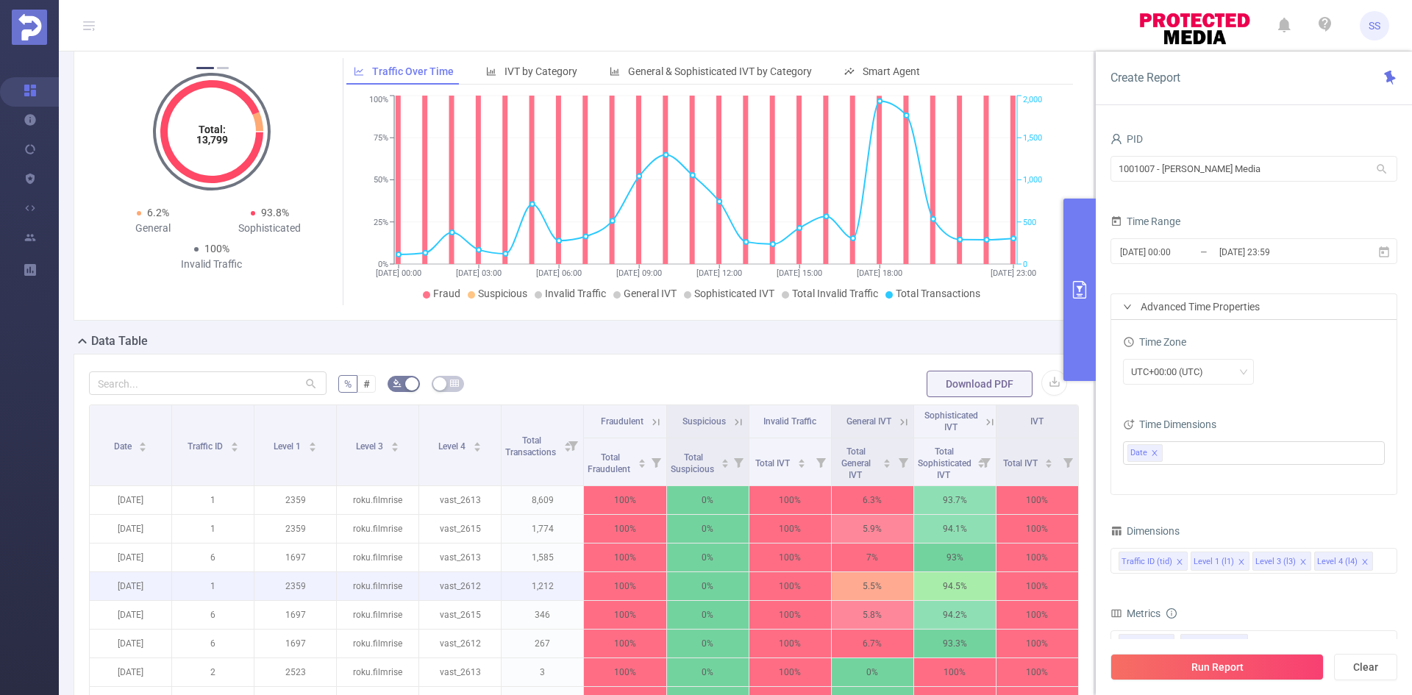
scroll to position [147, 0]
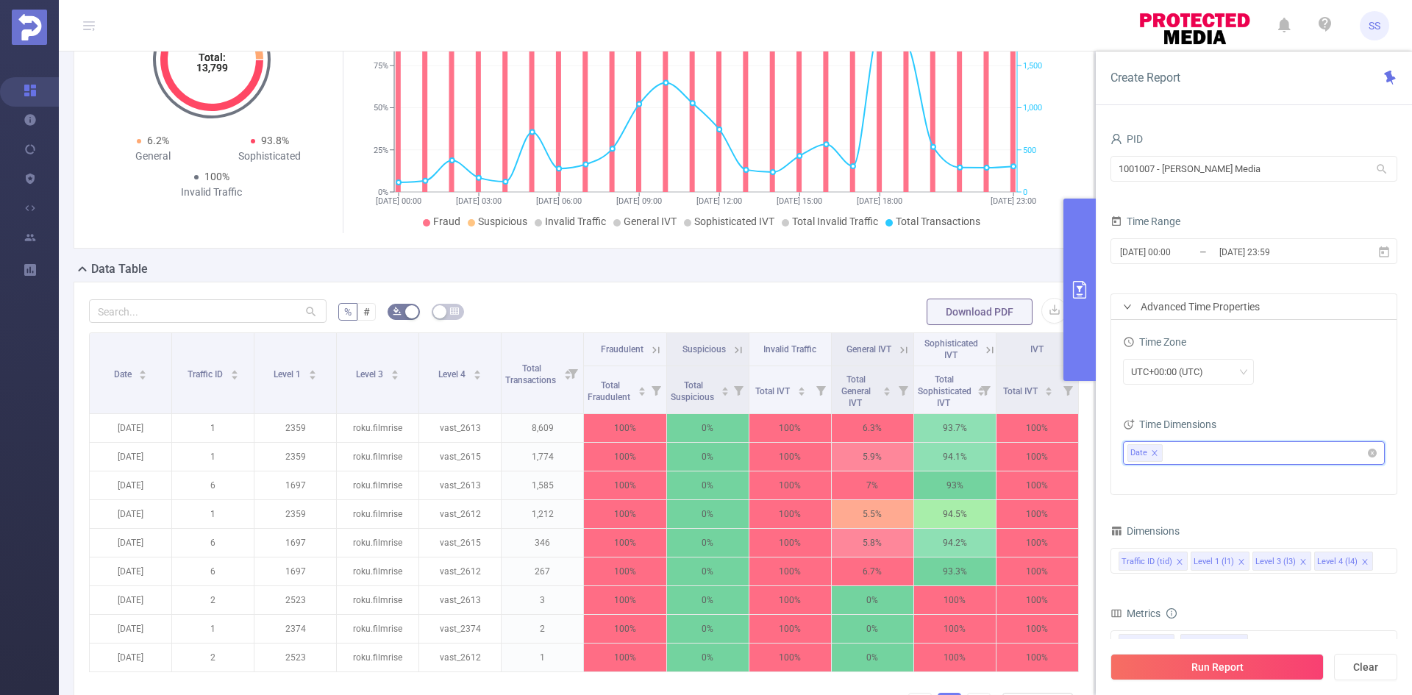
click at [1152, 452] on icon "icon: close" at bounding box center [1154, 452] width 7 height 7
click at [1239, 248] on input "2025-08-07 23:59" at bounding box center [1276, 252] width 119 height 20
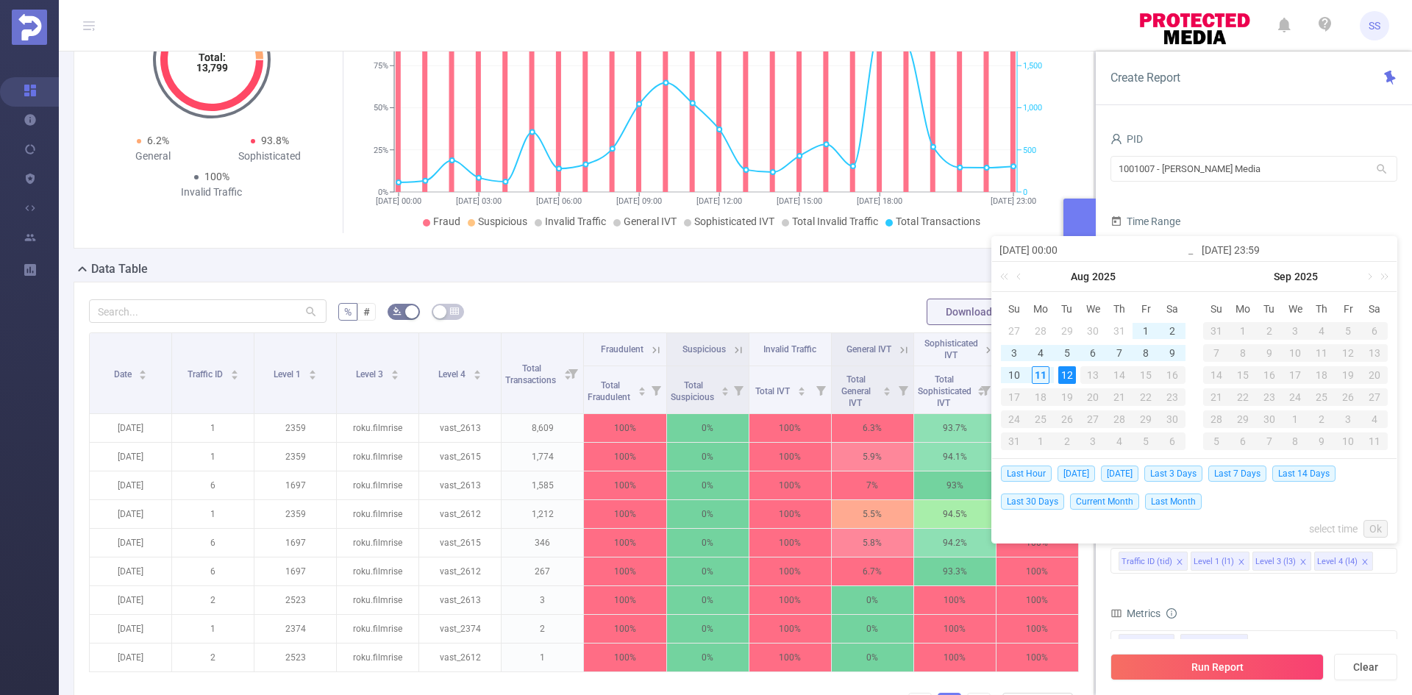
click at [1301, 473] on span "Last 14 Days" at bounding box center [1303, 473] width 63 height 16
type input "2025-07-28 00:00"
type input "[DATE] 23:59"
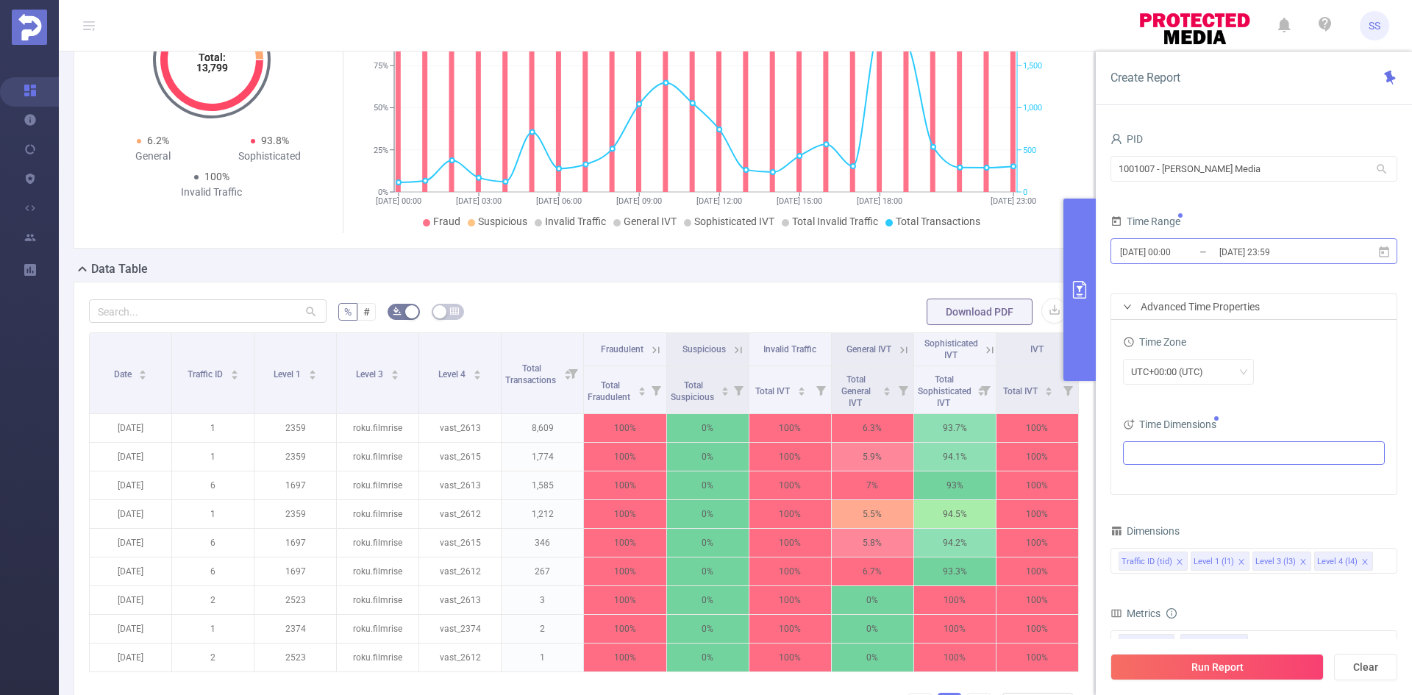
click at [1285, 246] on input "[DATE] 23:59" at bounding box center [1276, 252] width 119 height 20
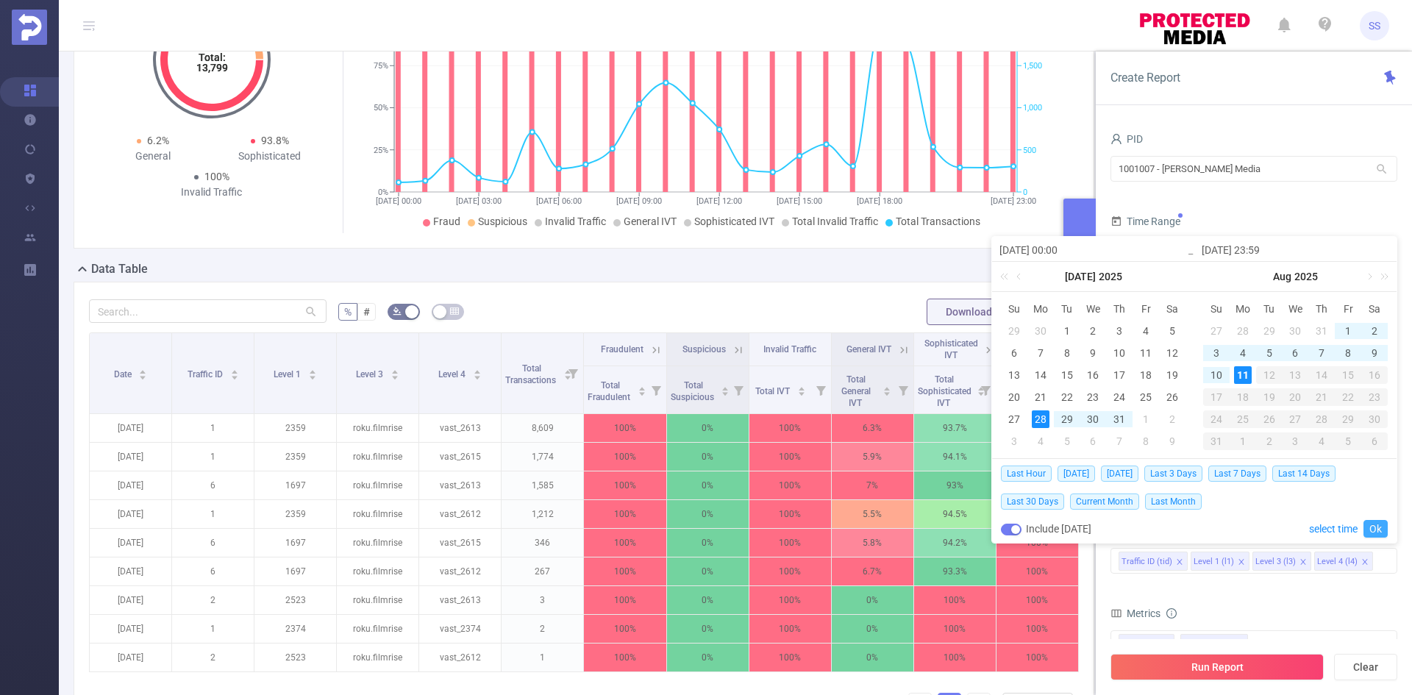
click at [1374, 526] on link "Ok" at bounding box center [1375, 529] width 24 height 18
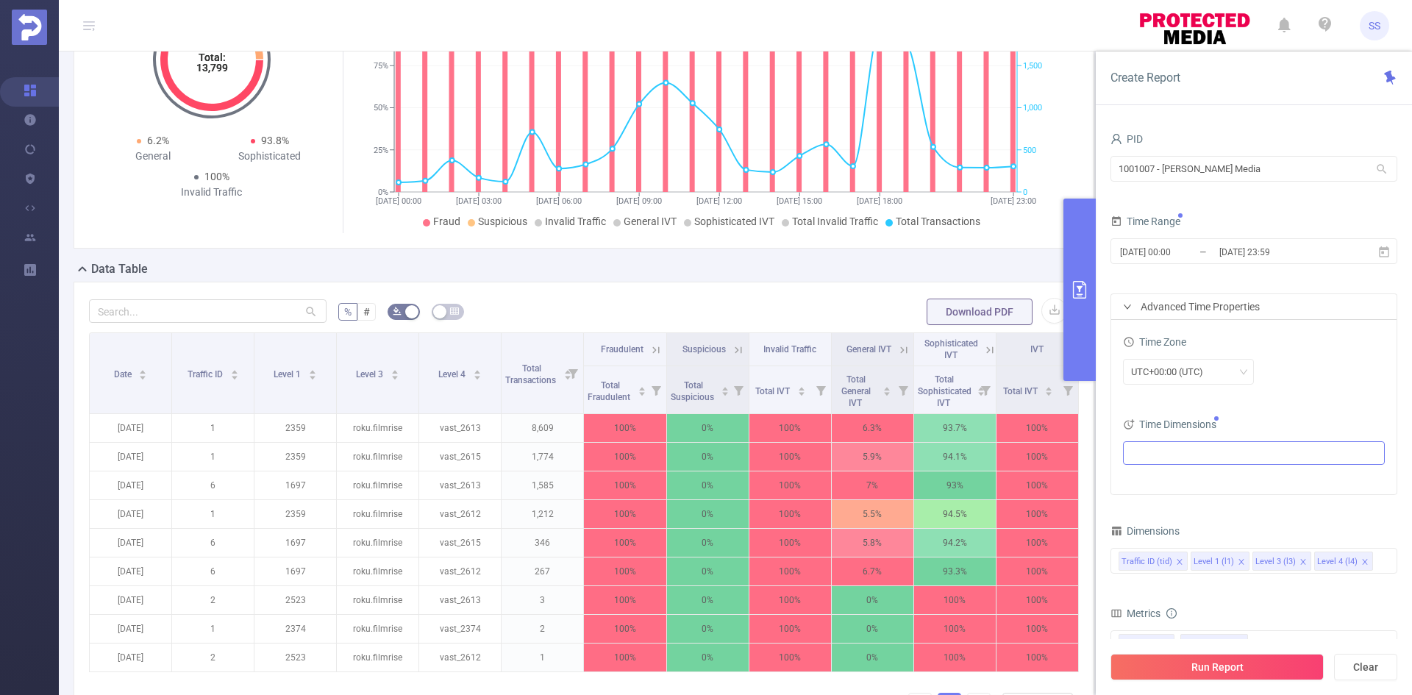
click at [1266, 660] on button "Run Report" at bounding box center [1216, 667] width 213 height 26
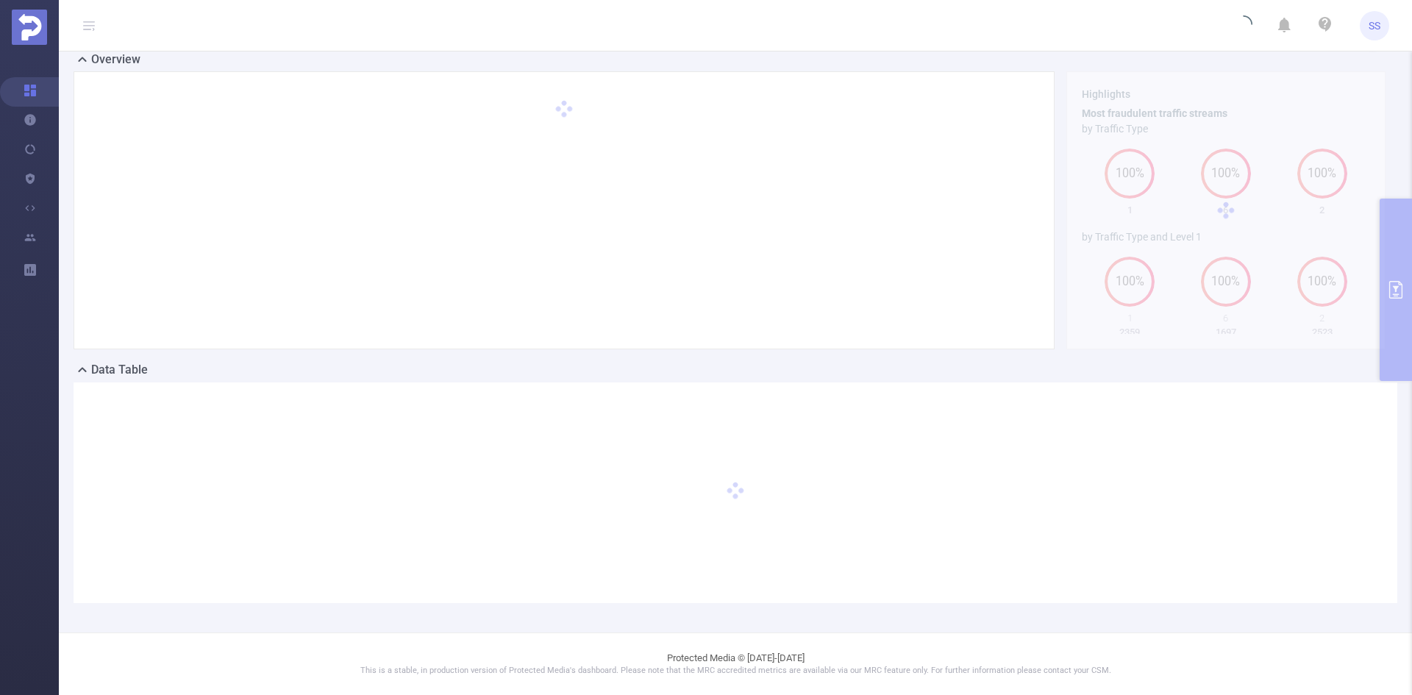
scroll to position [32, 0]
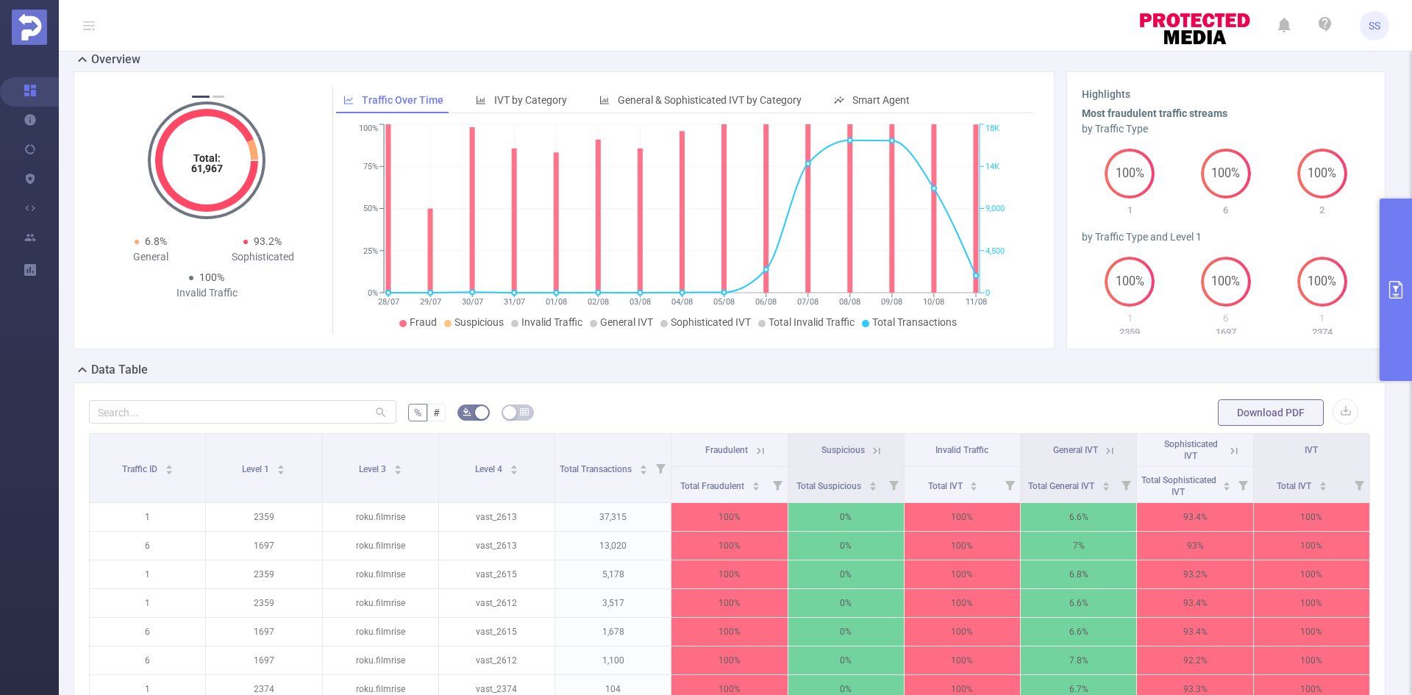
click at [1406, 260] on button "primary" at bounding box center [1395, 289] width 32 height 182
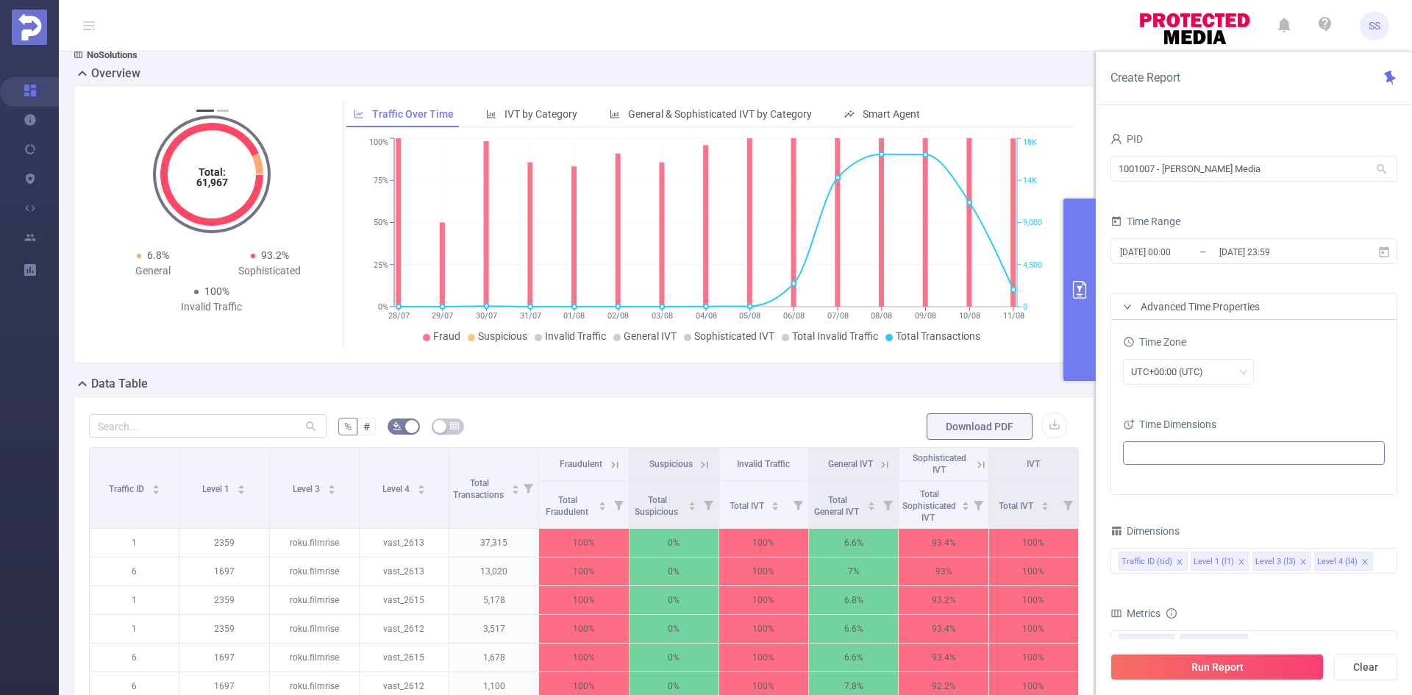
click at [831, 375] on div "Total: 61,967 Total: 61,967 100% Fraudulent 0% Suspicious 100% Invalid Traffic …" at bounding box center [584, 230] width 1032 height 290
click at [1084, 303] on button "primary" at bounding box center [1079, 289] width 32 height 182
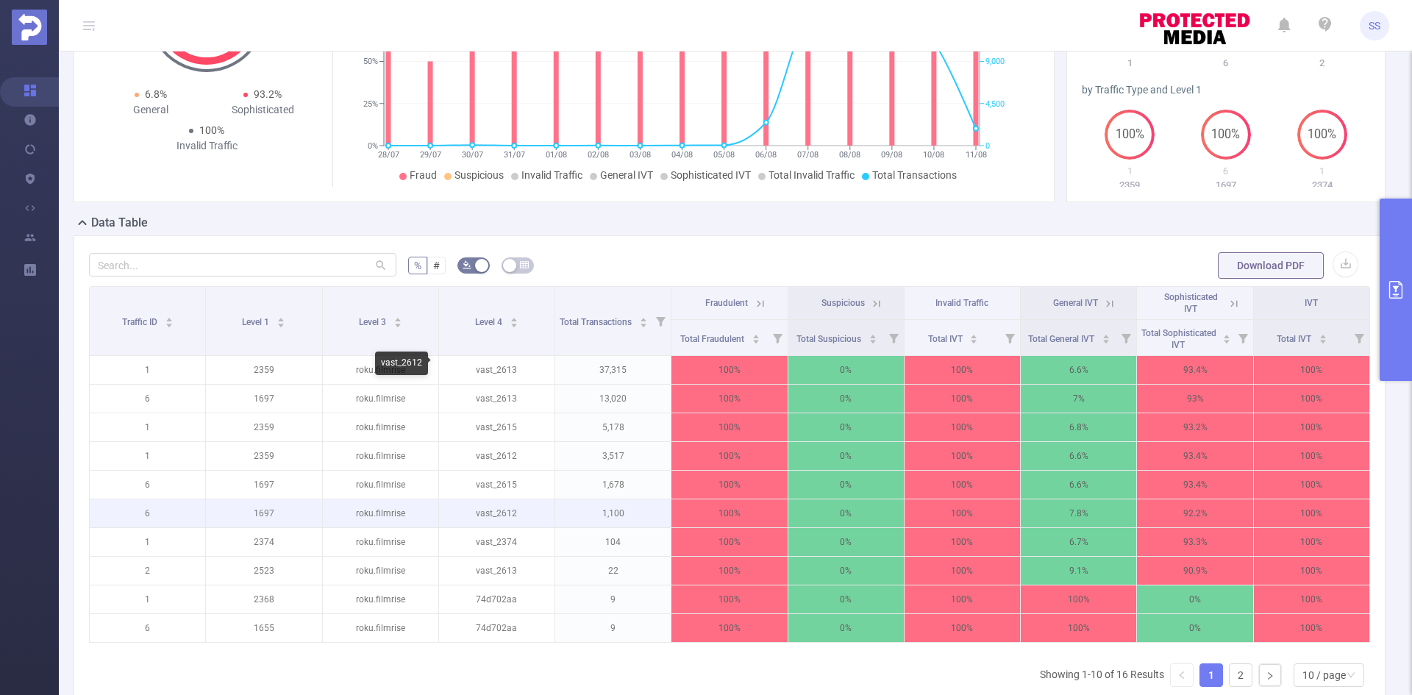
scroll to position [32, 0]
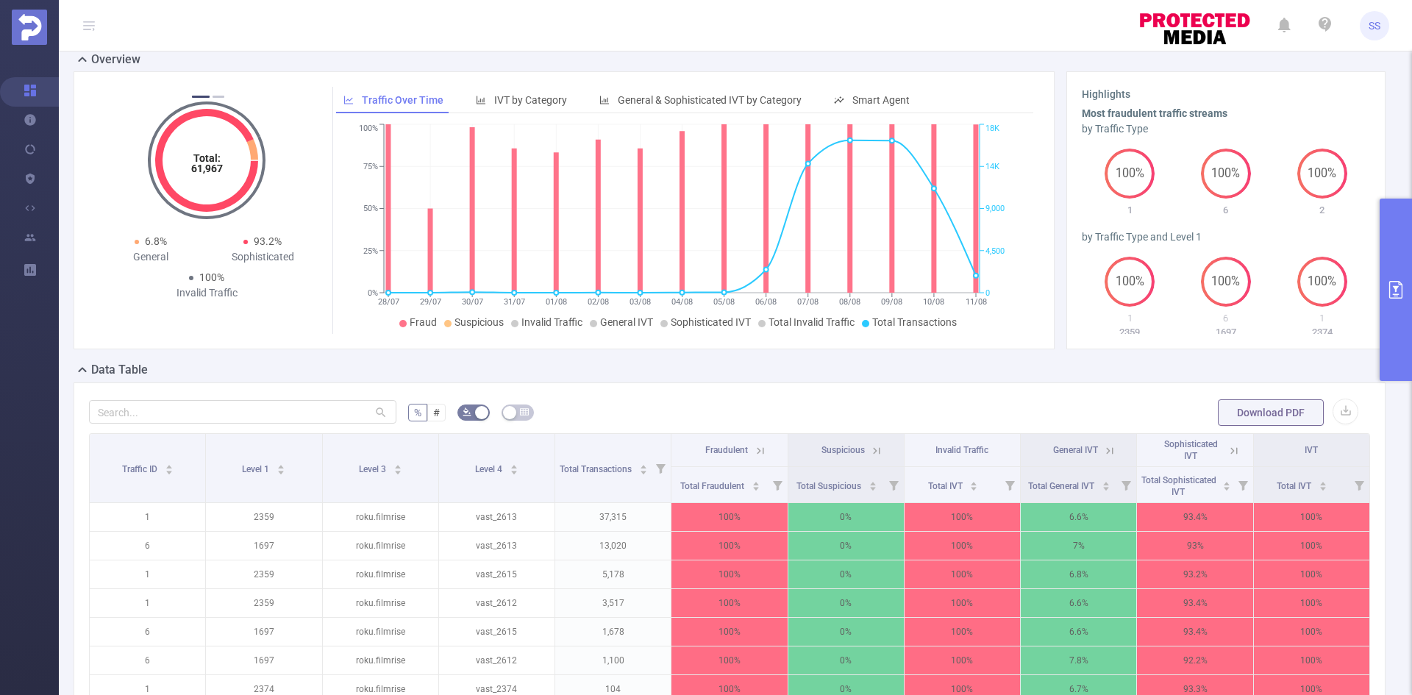
click at [1402, 299] on button "primary" at bounding box center [1395, 289] width 32 height 182
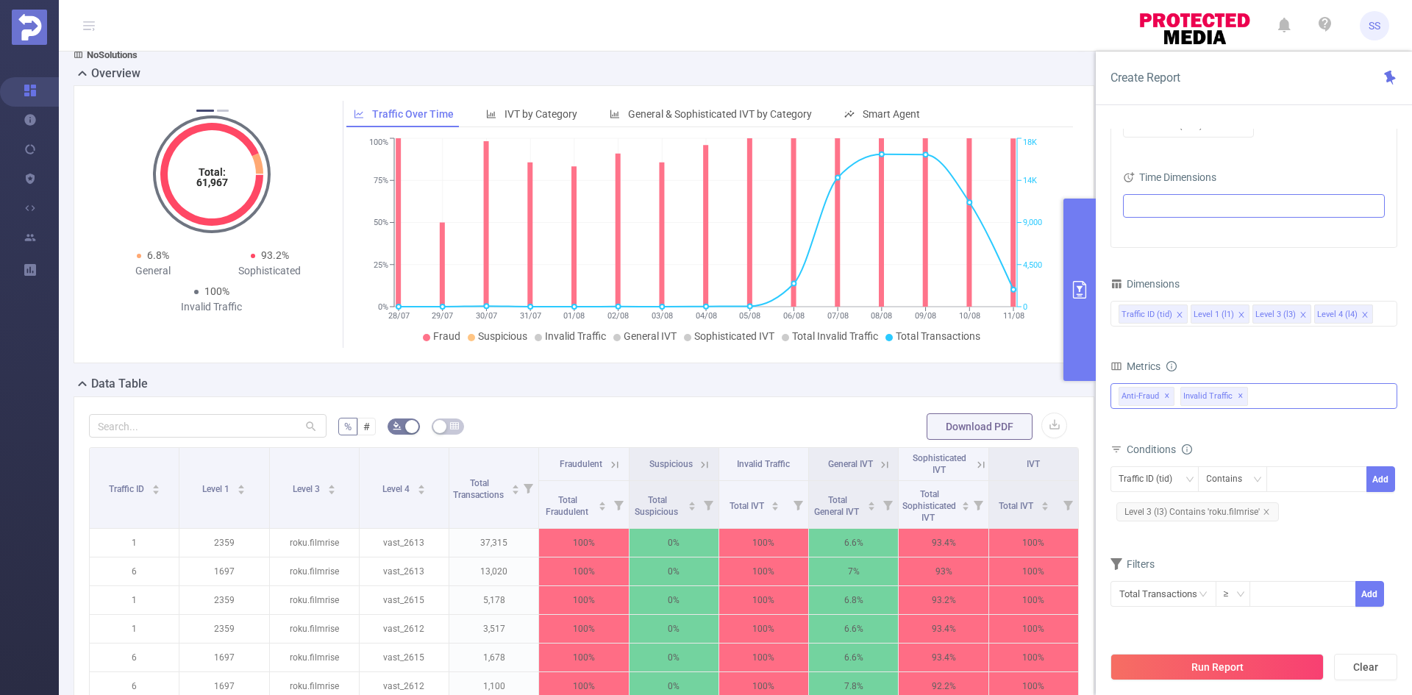
click at [1166, 396] on span "✕" at bounding box center [1167, 396] width 6 height 18
click at [1189, 668] on button "Run Report" at bounding box center [1216, 667] width 213 height 26
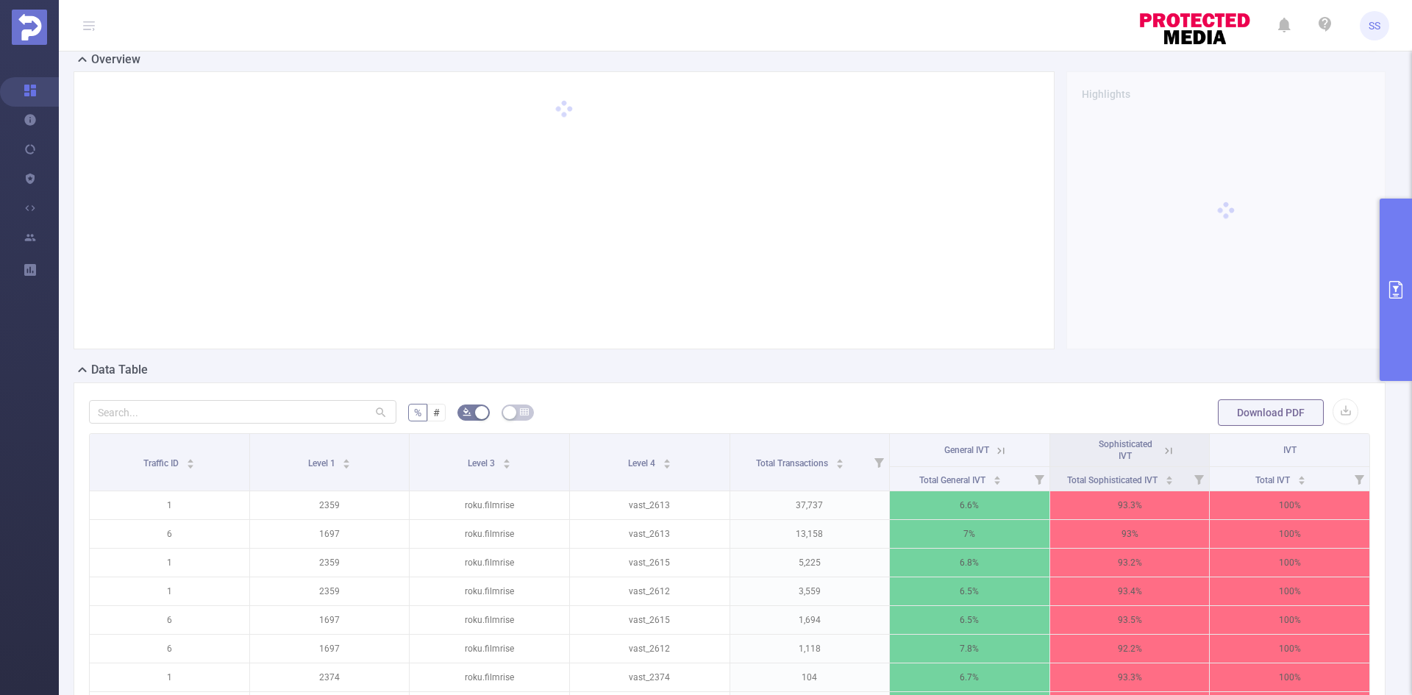
click at [1393, 300] on button "primary" at bounding box center [1395, 289] width 32 height 182
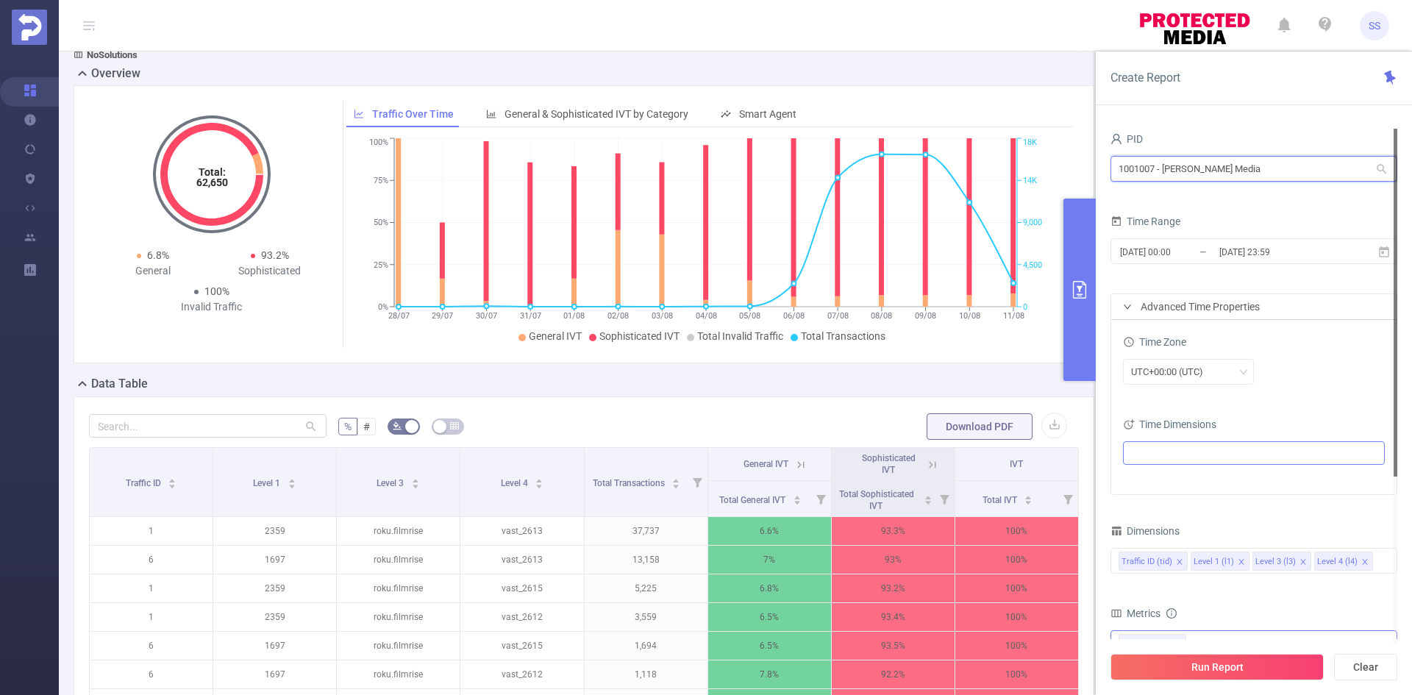
drag, startPoint x: 1197, startPoint y: 168, endPoint x: 1042, endPoint y: 161, distance: 155.3
click at [1042, 161] on section "PID: Luna Media > Time Range: 2025-07-28 00:00 - 2025-08-11 23:59 > Time Zone: …" at bounding box center [735, 476] width 1353 height 915
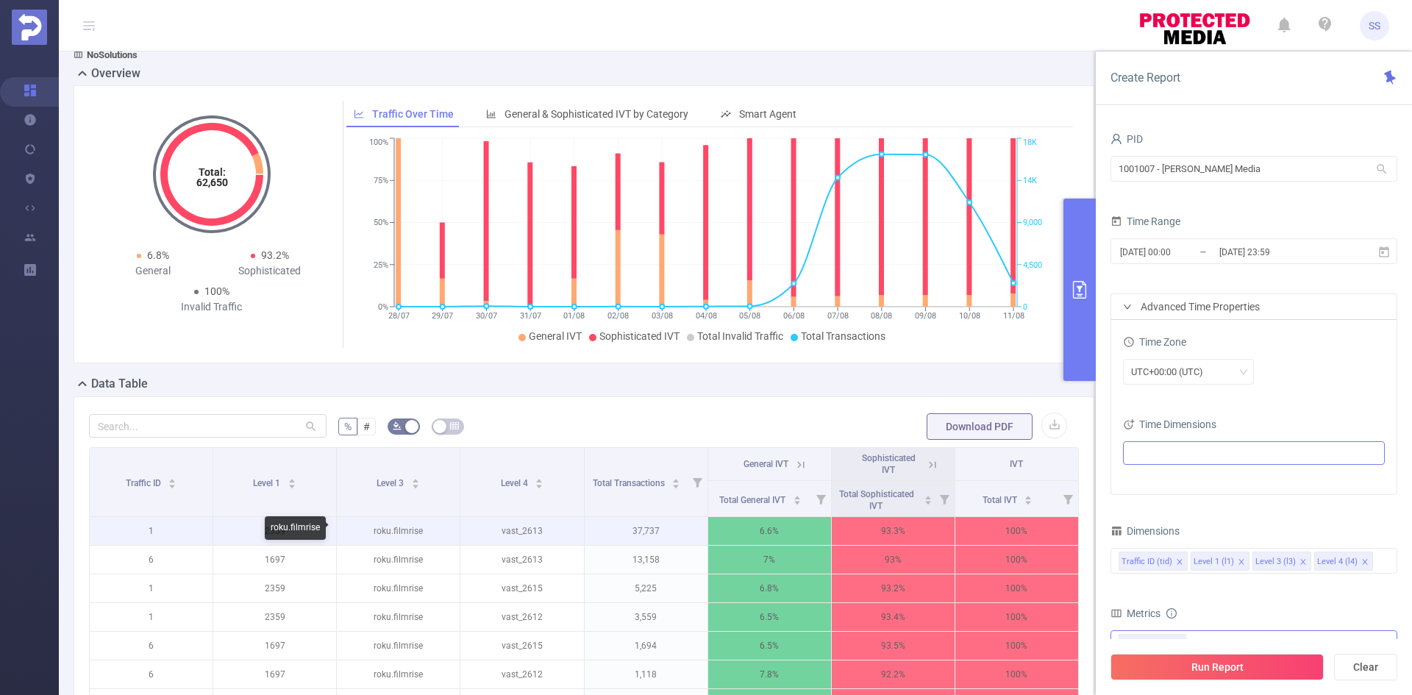
click at [385, 529] on p "roku.filmrise" at bounding box center [398, 531] width 123 height 28
copy p "roku.filmrise"
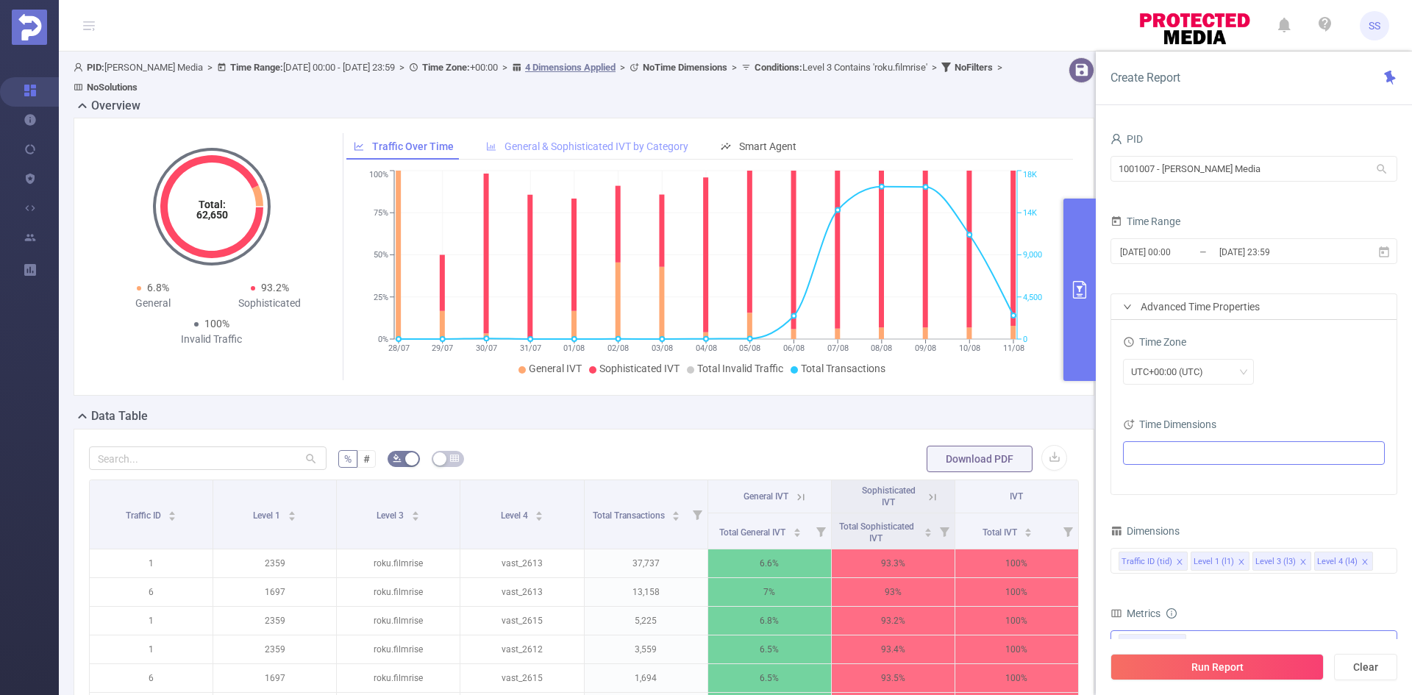
click at [624, 151] on span "General & Sophisticated IVT by Category" at bounding box center [596, 146] width 184 height 12
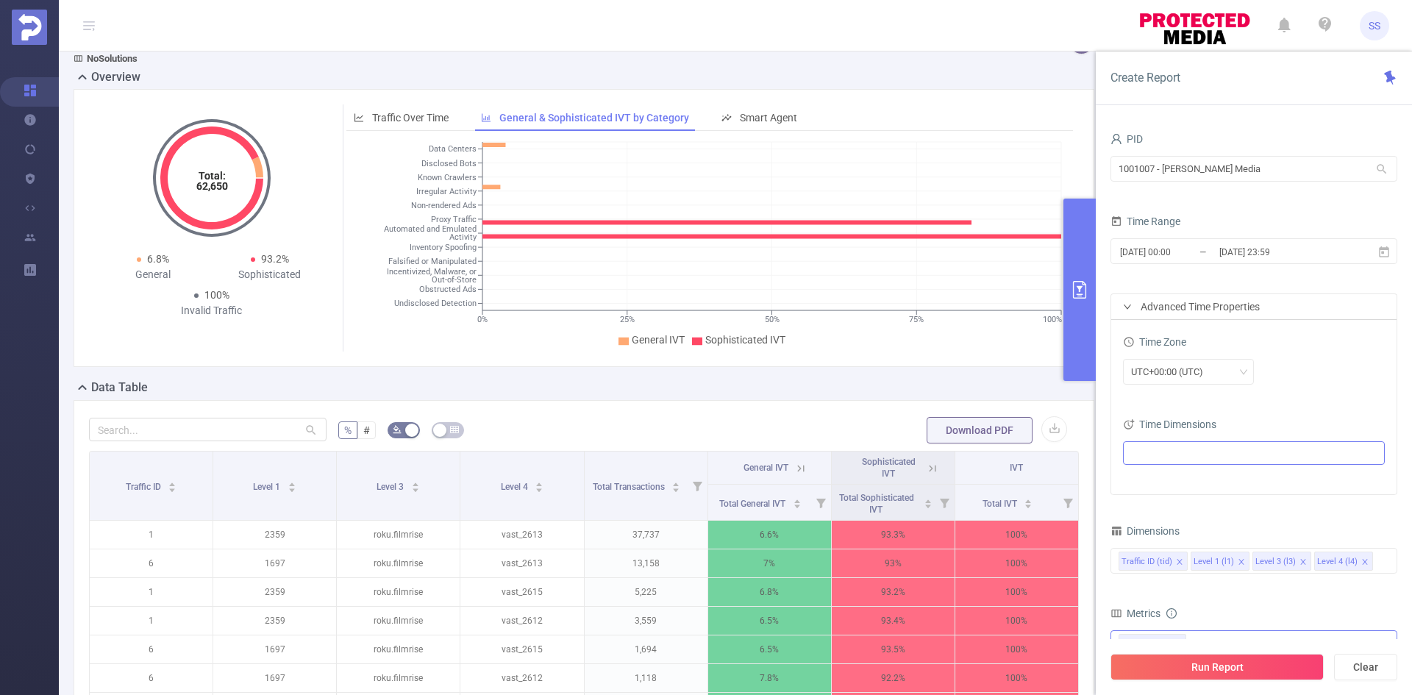
scroll to position [74, 0]
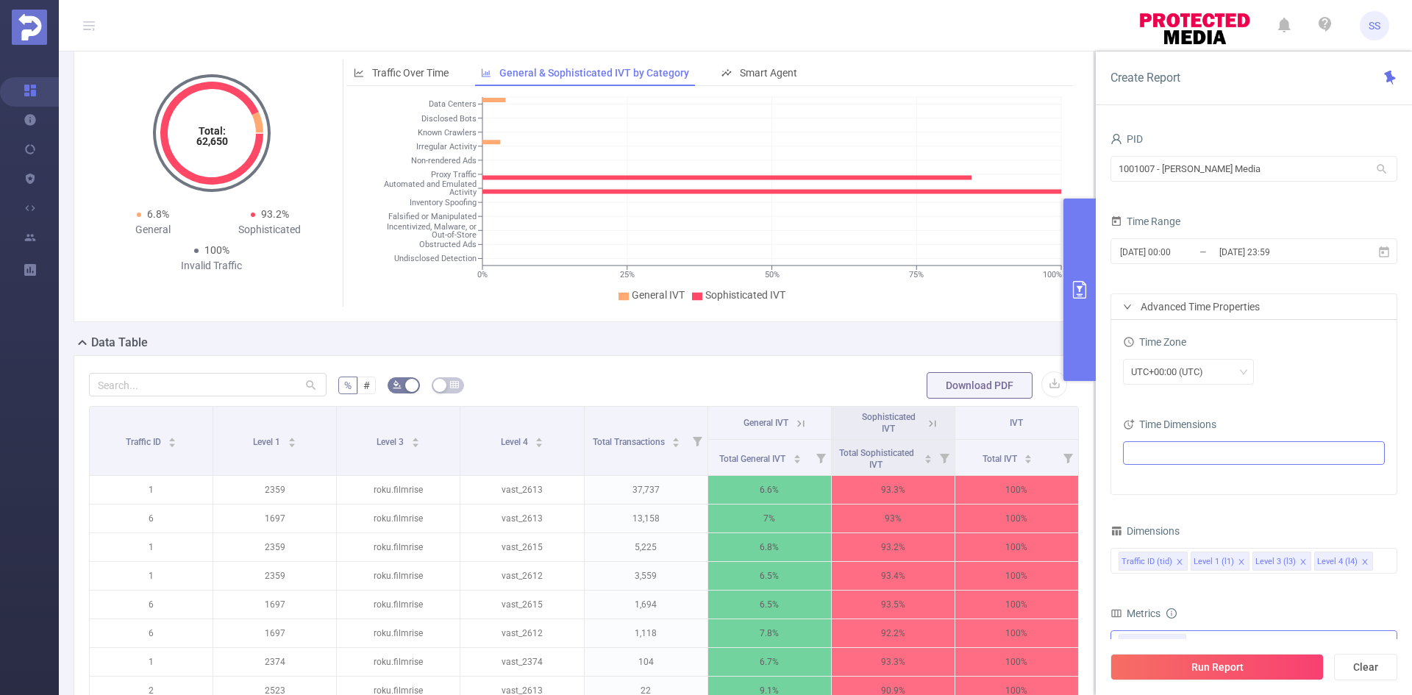
click at [929, 421] on icon at bounding box center [932, 423] width 7 height 7
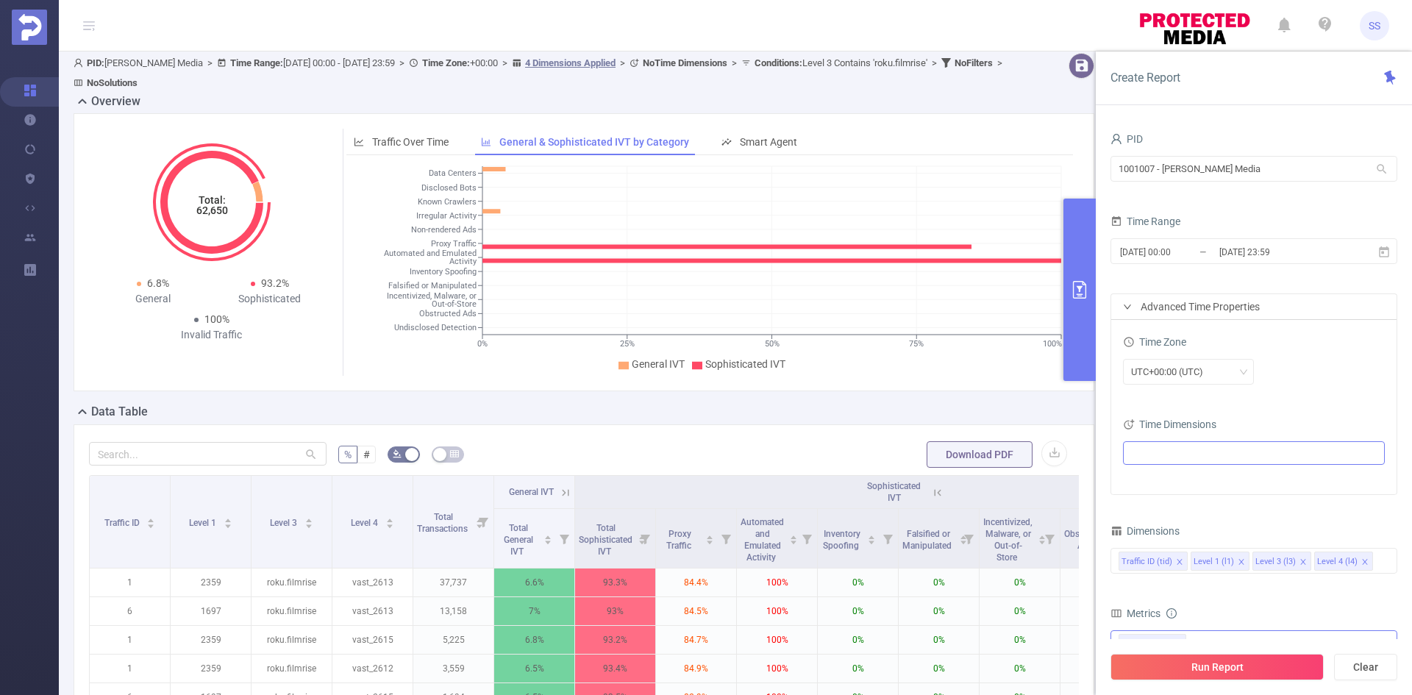
scroll to position [0, 0]
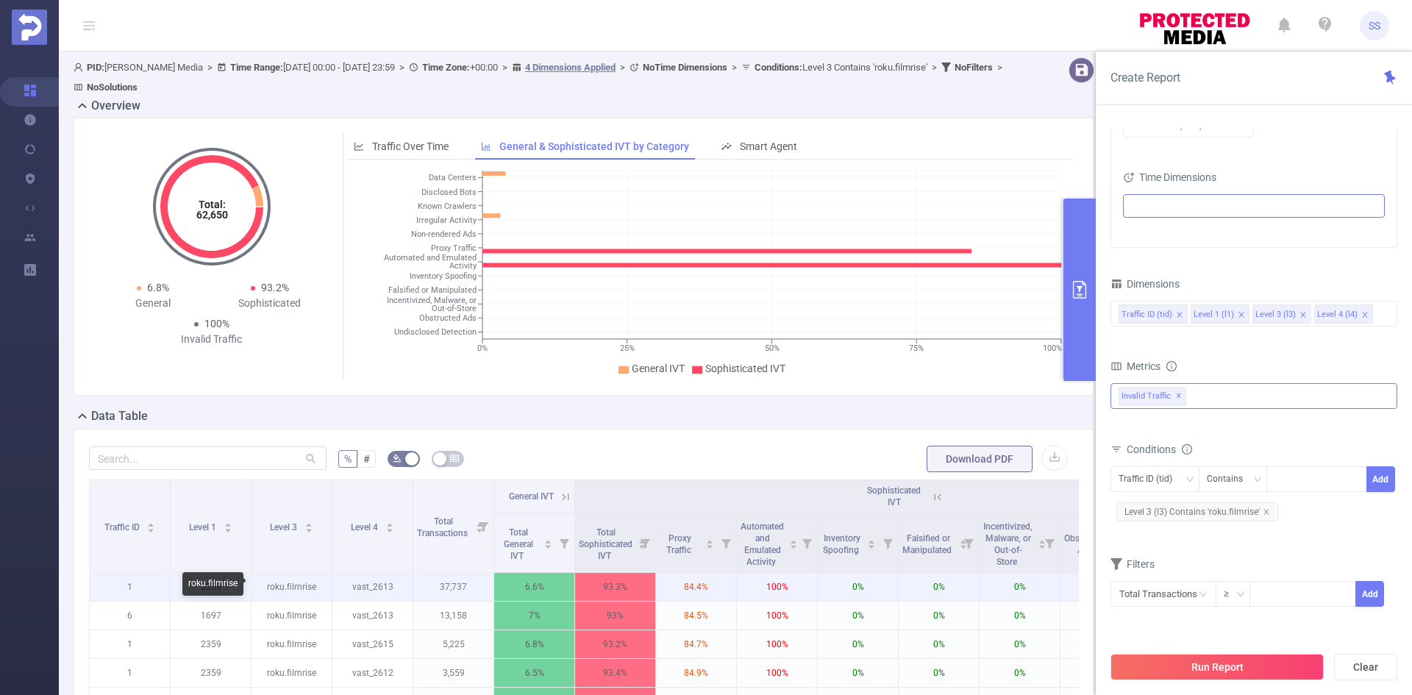
click at [298, 580] on p "roku.filmrise" at bounding box center [291, 587] width 80 height 28
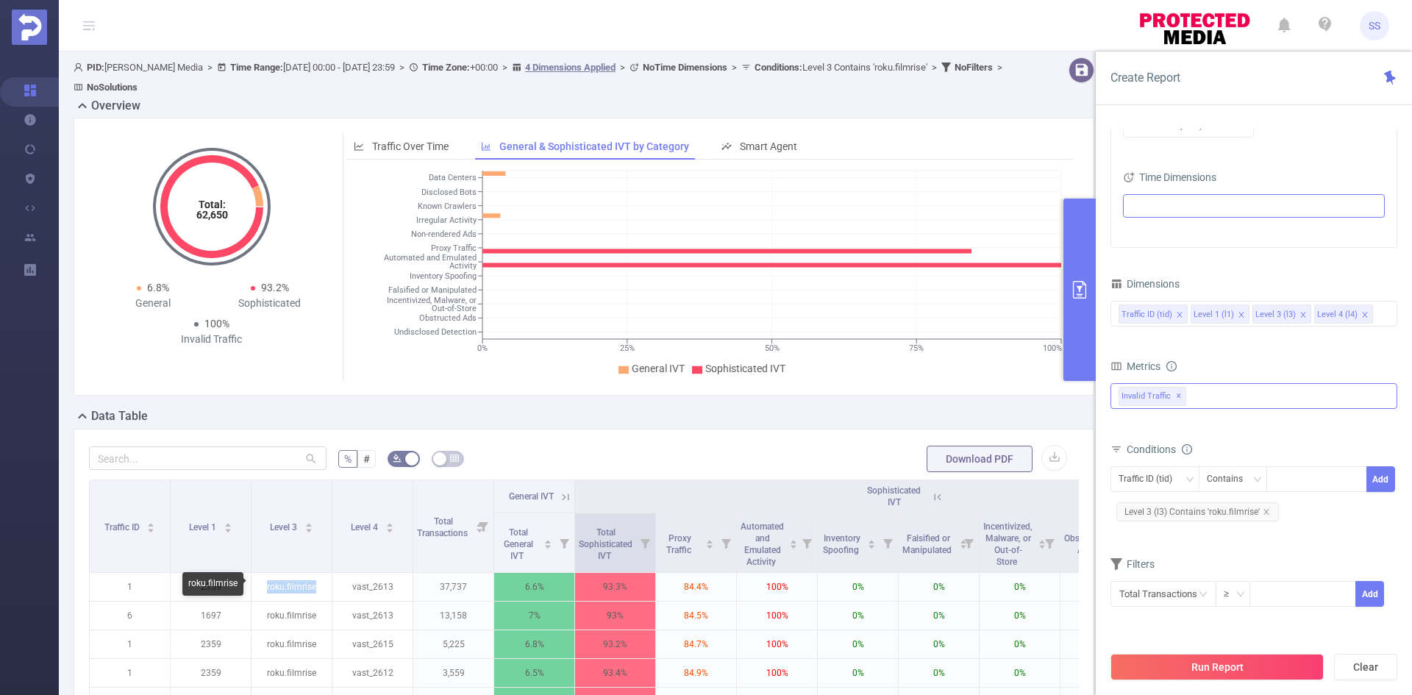
copy p "roku.filmrise"
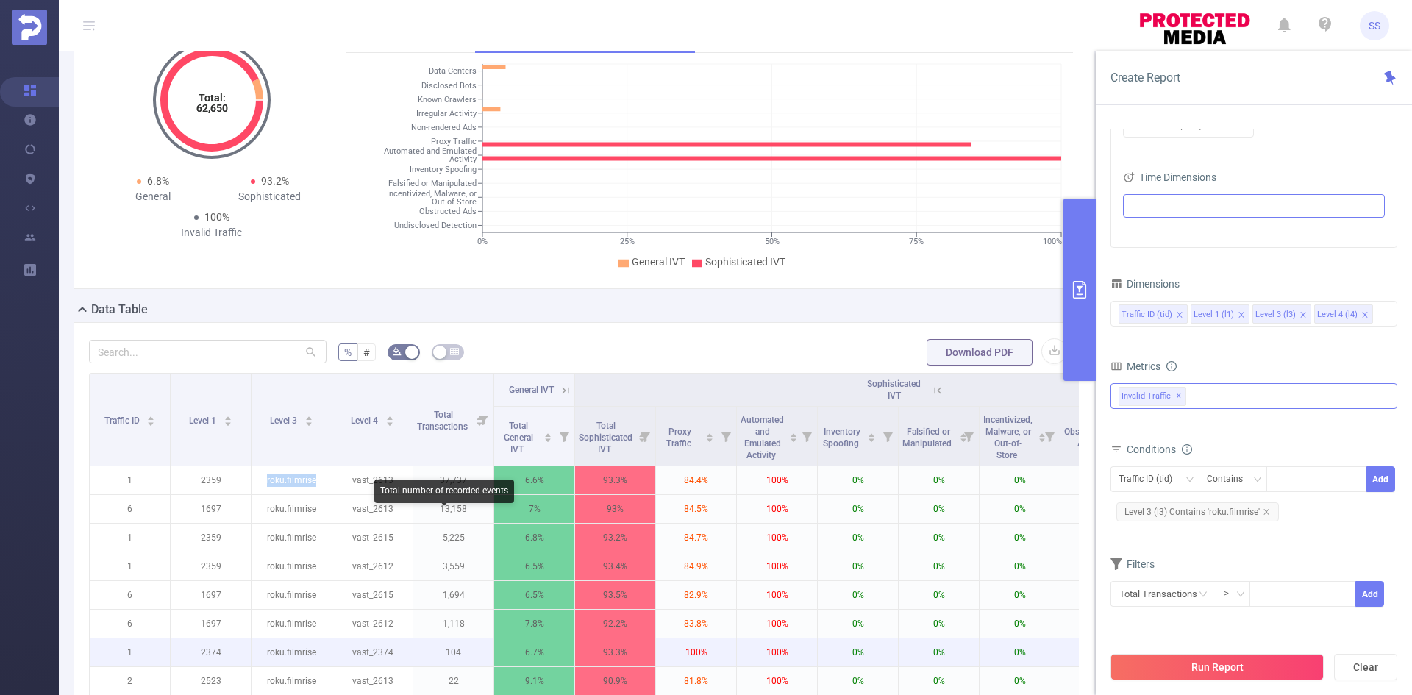
scroll to position [221, 0]
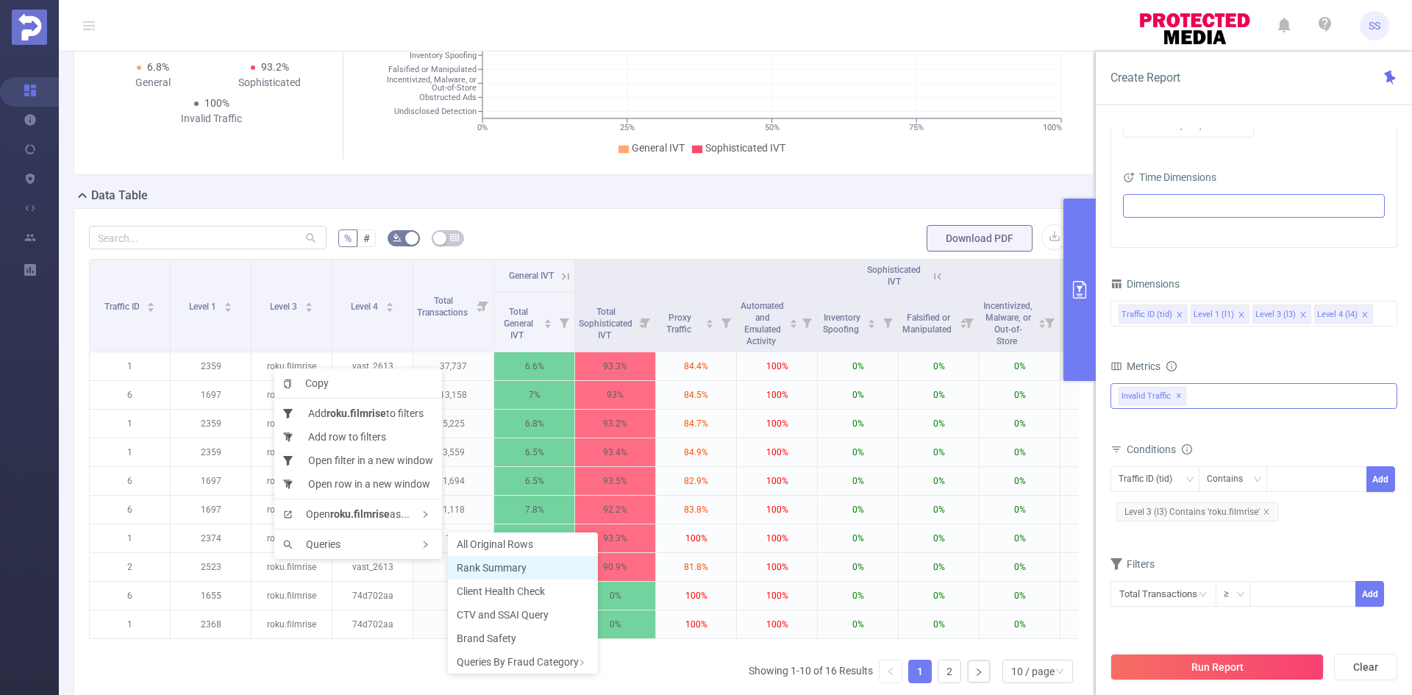
click at [465, 570] on span "Rank Summary" at bounding box center [492, 568] width 70 height 12
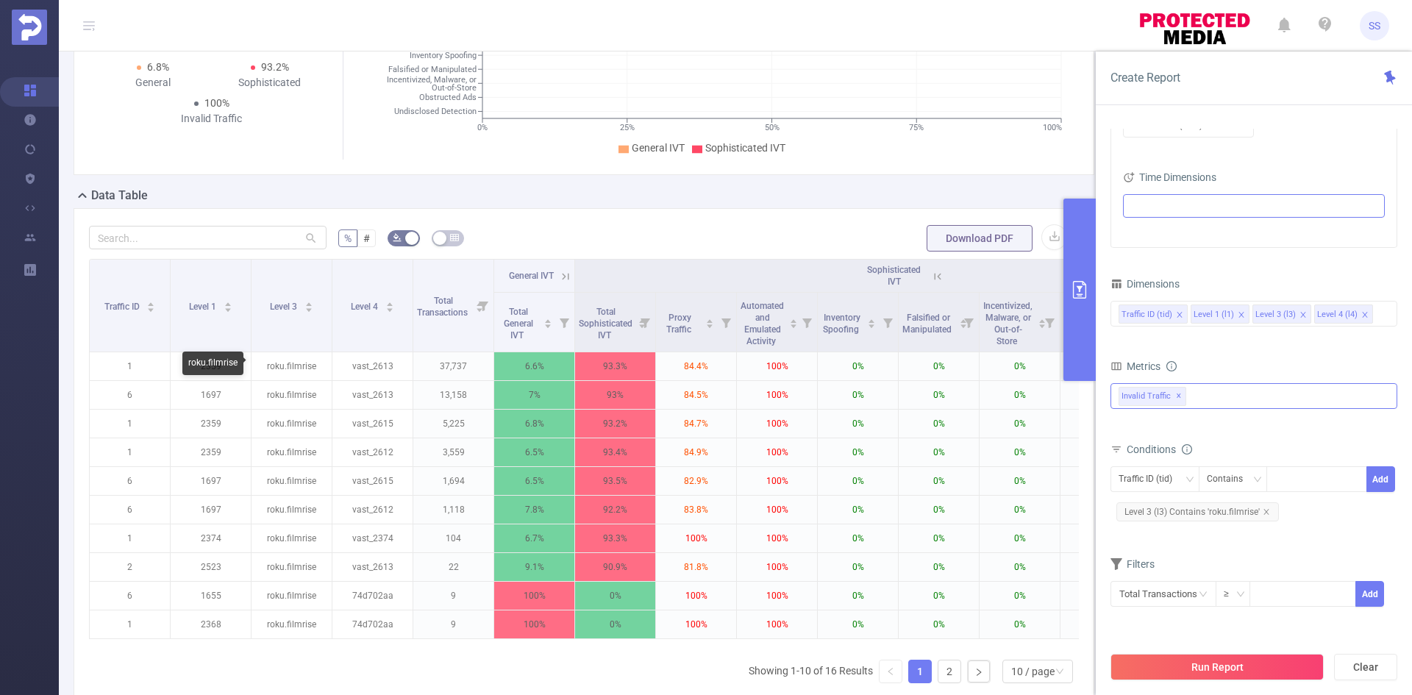
drag, startPoint x: 284, startPoint y: 361, endPoint x: 279, endPoint y: 371, distance: 11.5
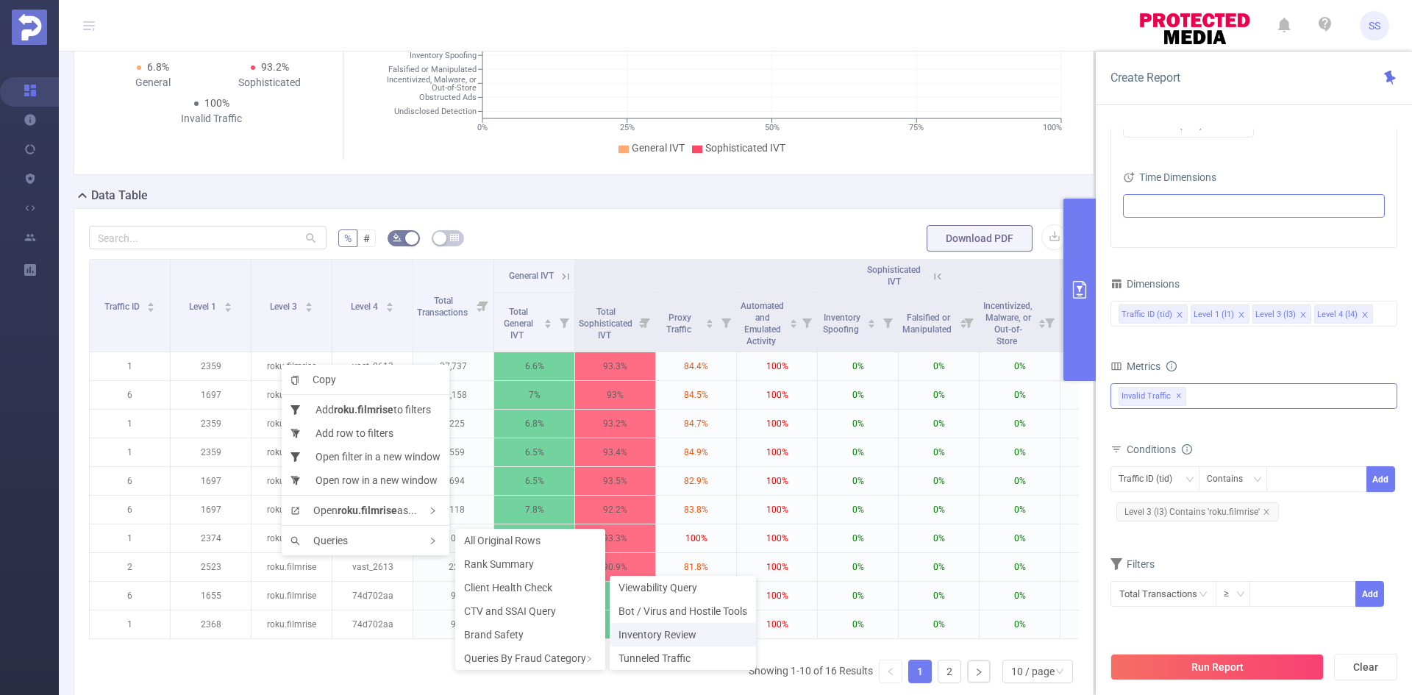
click at [678, 634] on span "Inventory Review" at bounding box center [657, 635] width 78 height 12
